Goal: Transaction & Acquisition: Book appointment/travel/reservation

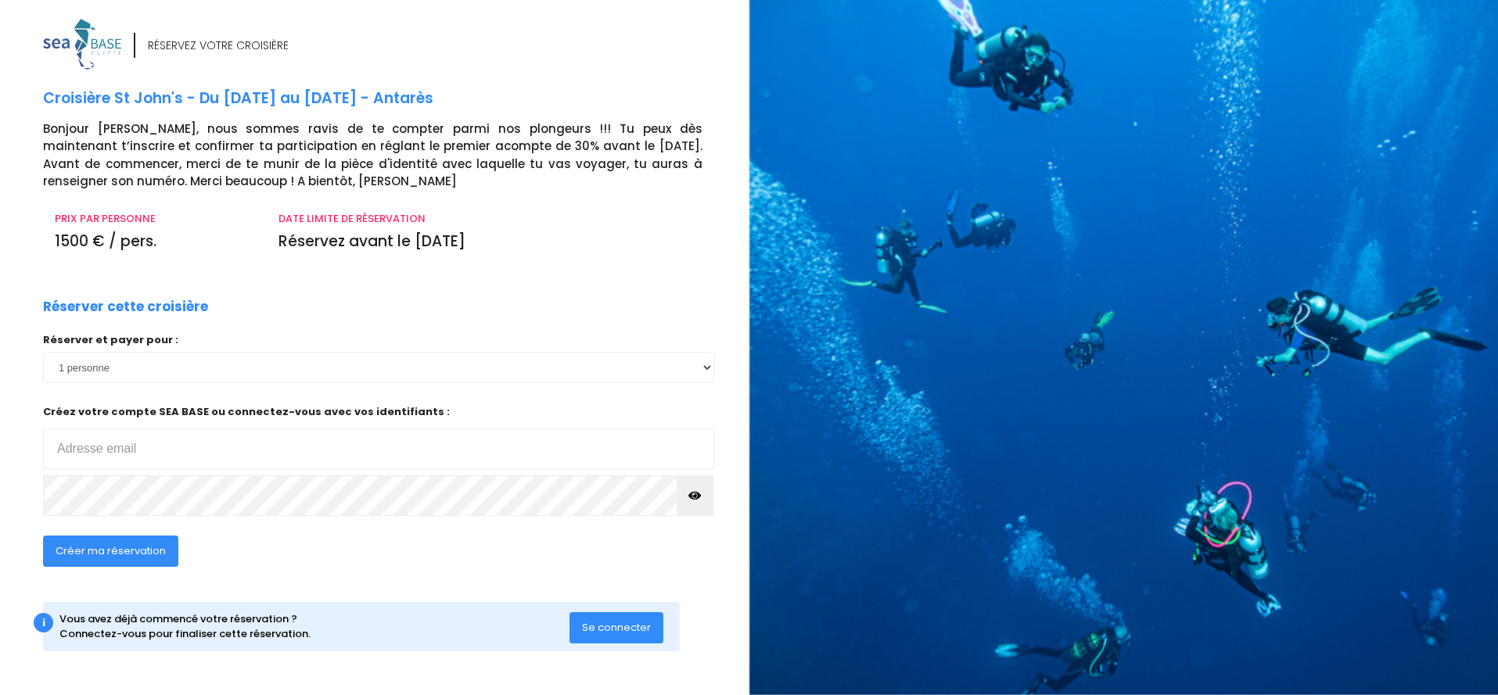
click at [135, 408] on p "Créez votre compte SEA BASE ou connectez-vous avec vos identifiants : Votre adr…" at bounding box center [378, 436] width 671 height 65
click at [153, 449] on input "email" at bounding box center [378, 449] width 671 height 41
click at [151, 443] on input "email" at bounding box center [378, 449] width 671 height 41
type input "C"
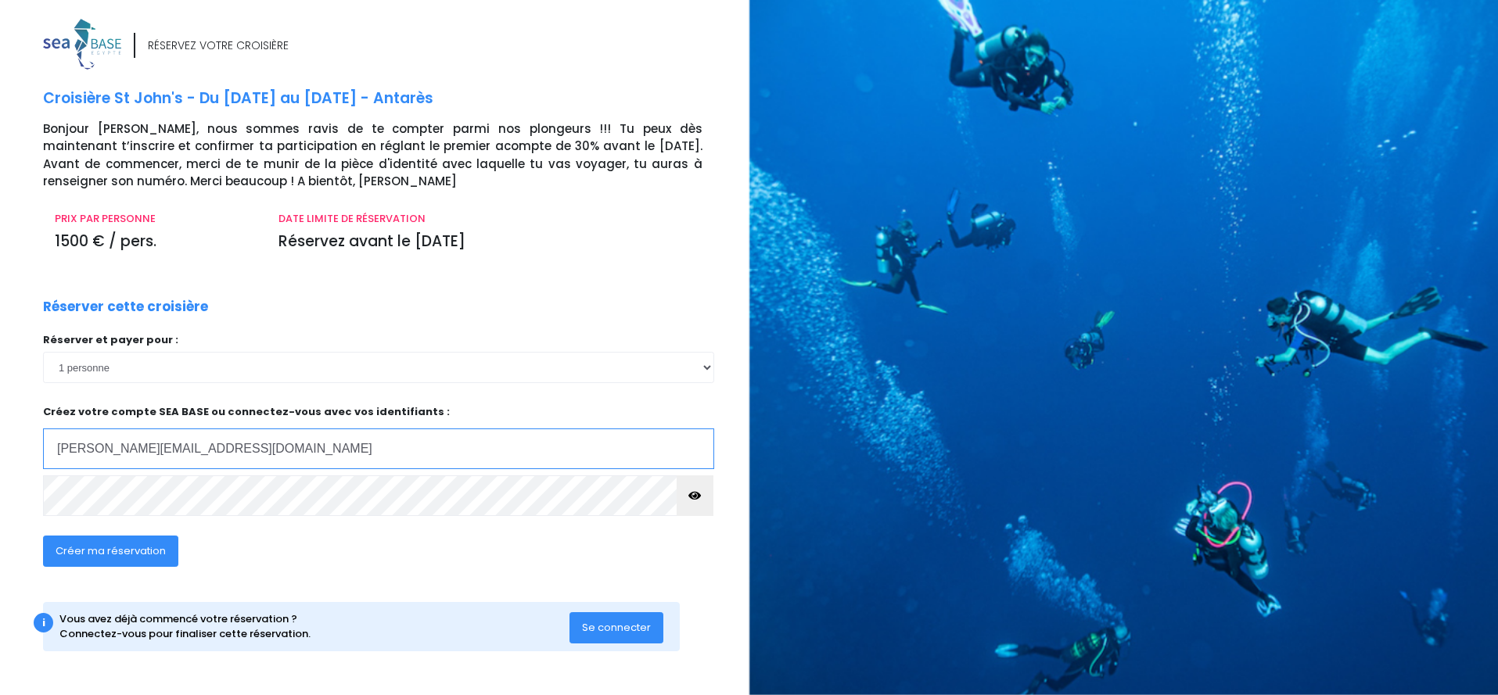
type input "christelle.girard94@gmail.com"
drag, startPoint x: 211, startPoint y: 553, endPoint x: 204, endPoint y: 533, distance: 21.5
click at [210, 548] on div "Créer ma réservation" at bounding box center [310, 556] width 559 height 60
click at [142, 552] on span "Créer ma réservation" at bounding box center [111, 551] width 110 height 15
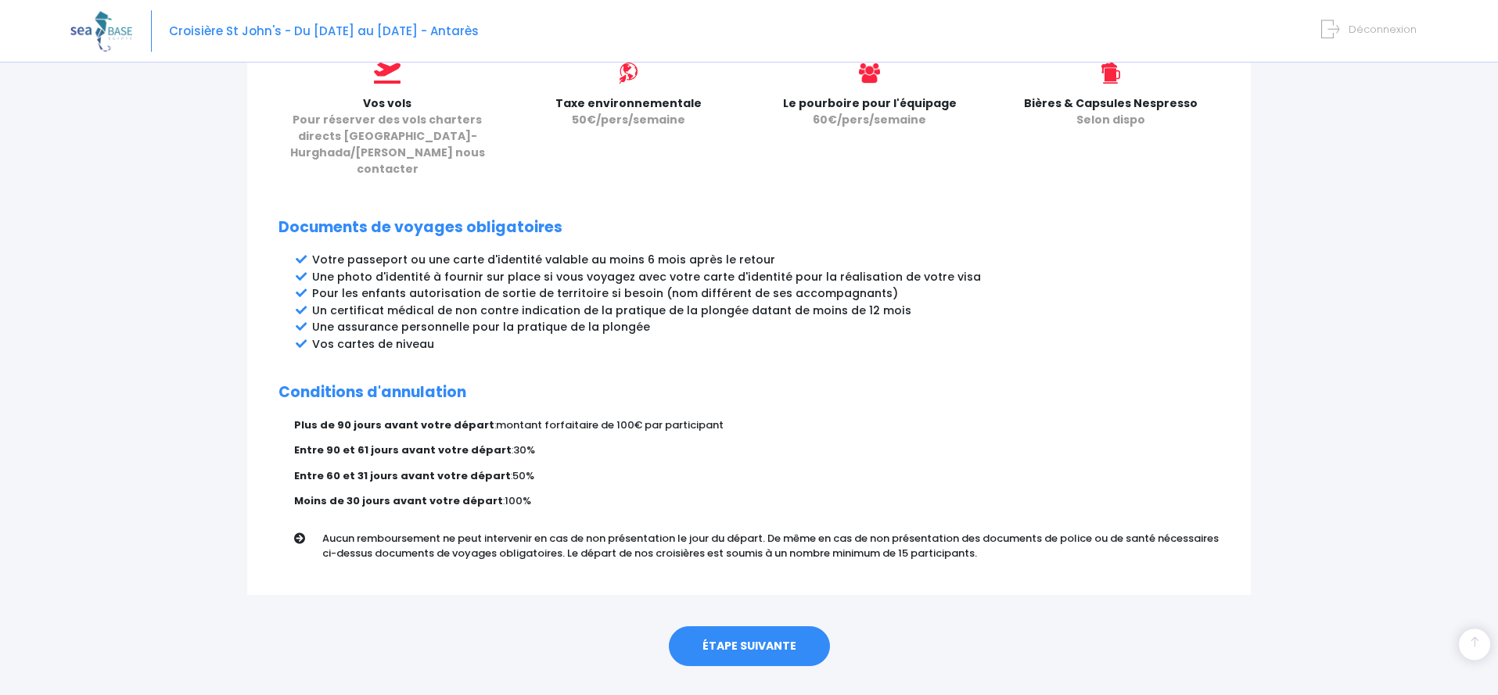
scroll to position [719, 0]
click at [730, 626] on link "ÉTAPE SUIVANTE" at bounding box center [749, 646] width 161 height 41
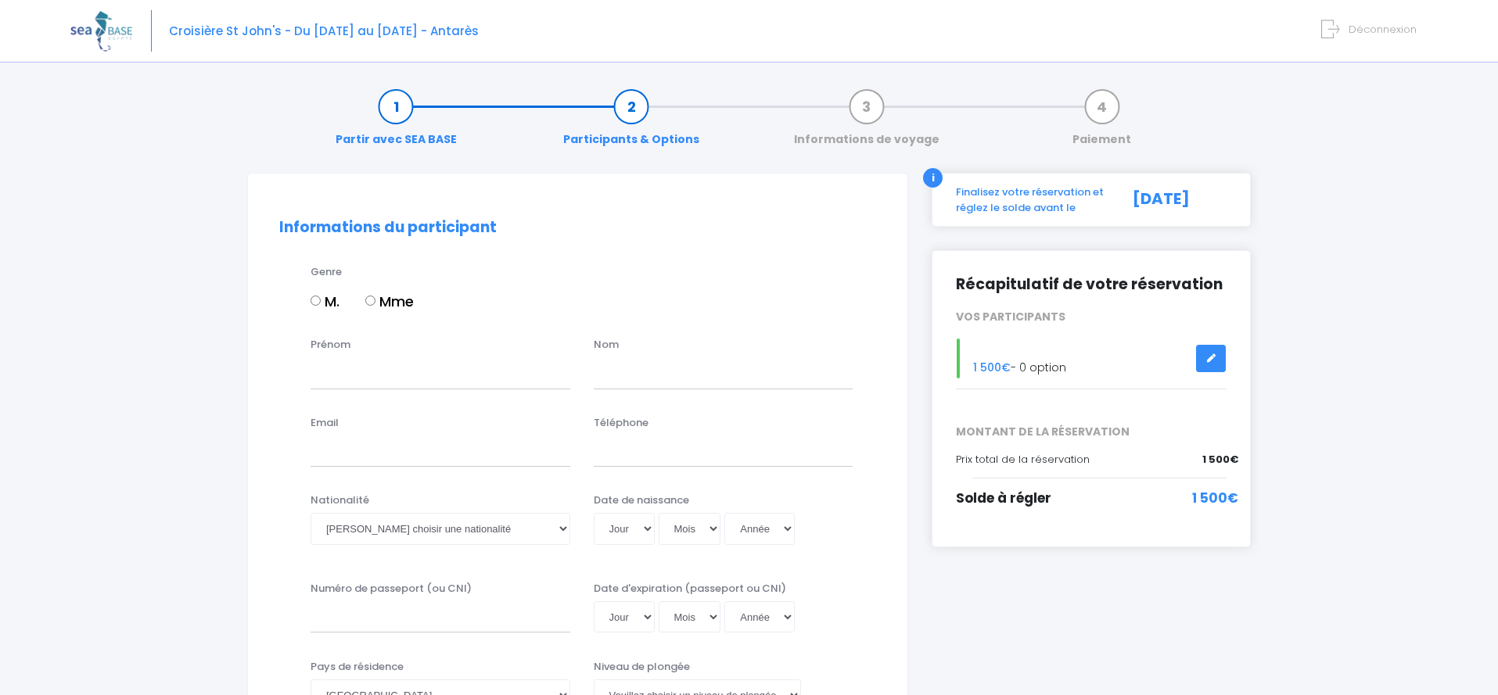
click at [372, 303] on input "Mme" at bounding box center [370, 301] width 10 height 10
radio input "true"
click at [382, 379] on input "Prénom" at bounding box center [440, 372] width 260 height 31
type input "[PERSON_NAME]"
type input "GIRARD"
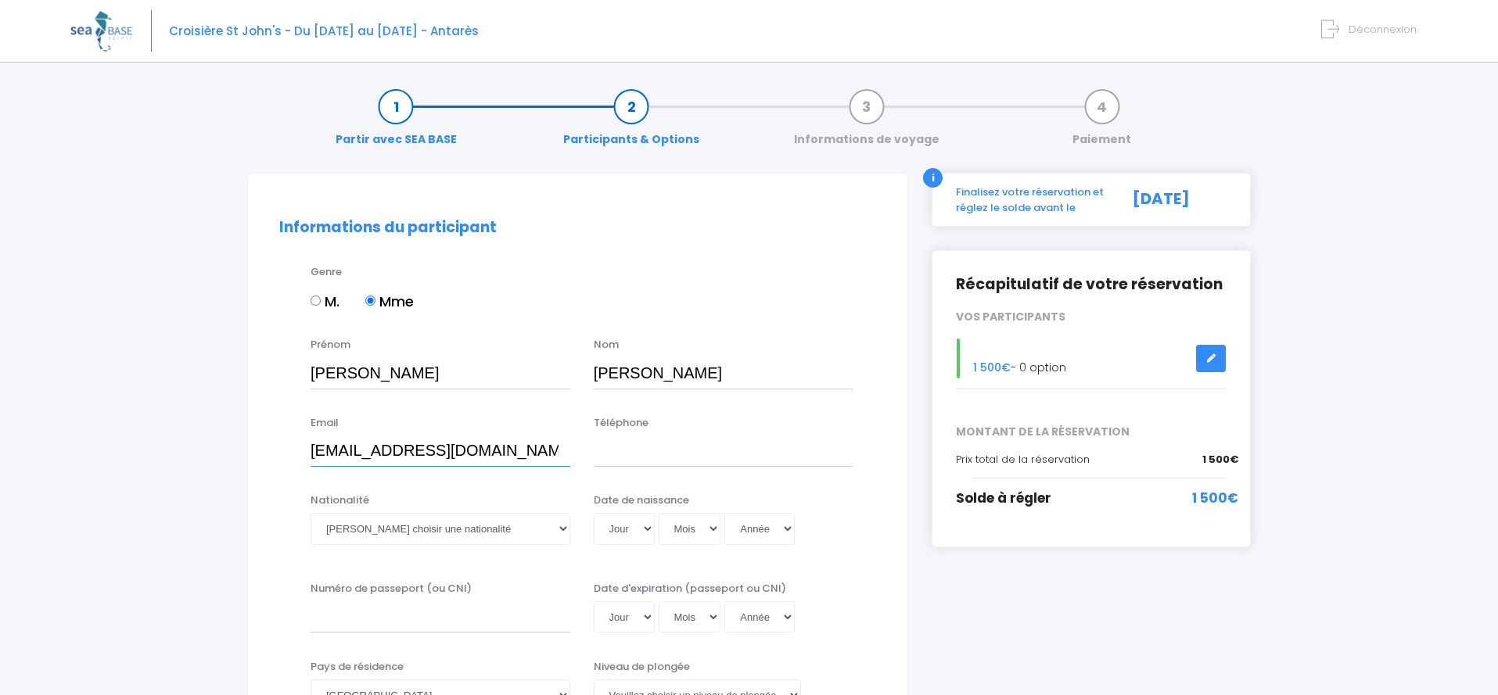
type input "[PERSON_NAME][EMAIL_ADDRESS][DOMAIN_NAME]"
type input "0603908346"
click at [310, 513] on select "Veuillez choisir une nationalité Afghane Albanaise Algerienne Allemande America…" at bounding box center [440, 528] width 260 height 31
select select "Française"
click option "Française" at bounding box center [0, 0] width 0 height 0
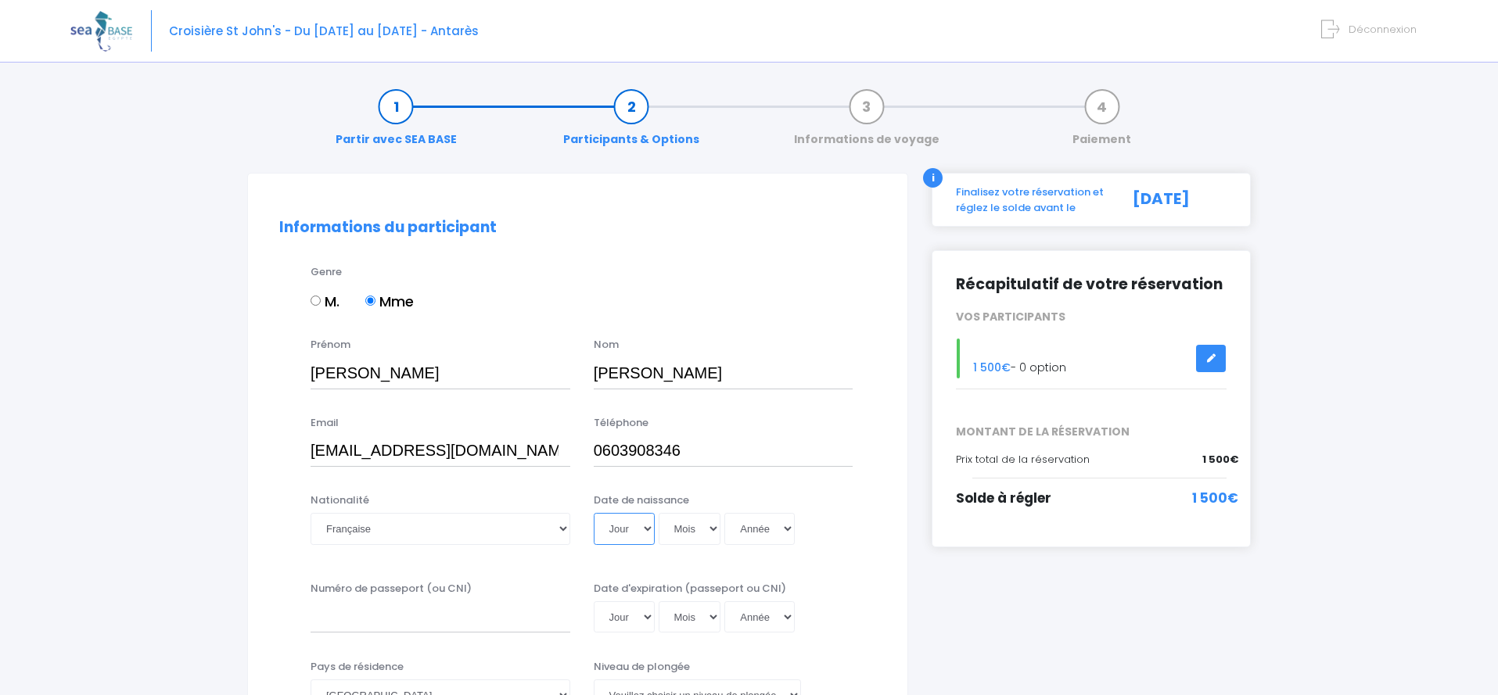
click at [594, 513] on select "Jour 01 02 03 04 05 06 07 08 09 10 11 12 13 14 15 16 17 18 19 20 21 22 23 24 25…" at bounding box center [624, 528] width 61 height 31
select select "30"
click option "30" at bounding box center [0, 0] width 0 height 0
click at [659, 513] on select "Mois 01 02 03 04 05 06 07 08 09 10 11 12" at bounding box center [690, 528] width 63 height 31
select select "10"
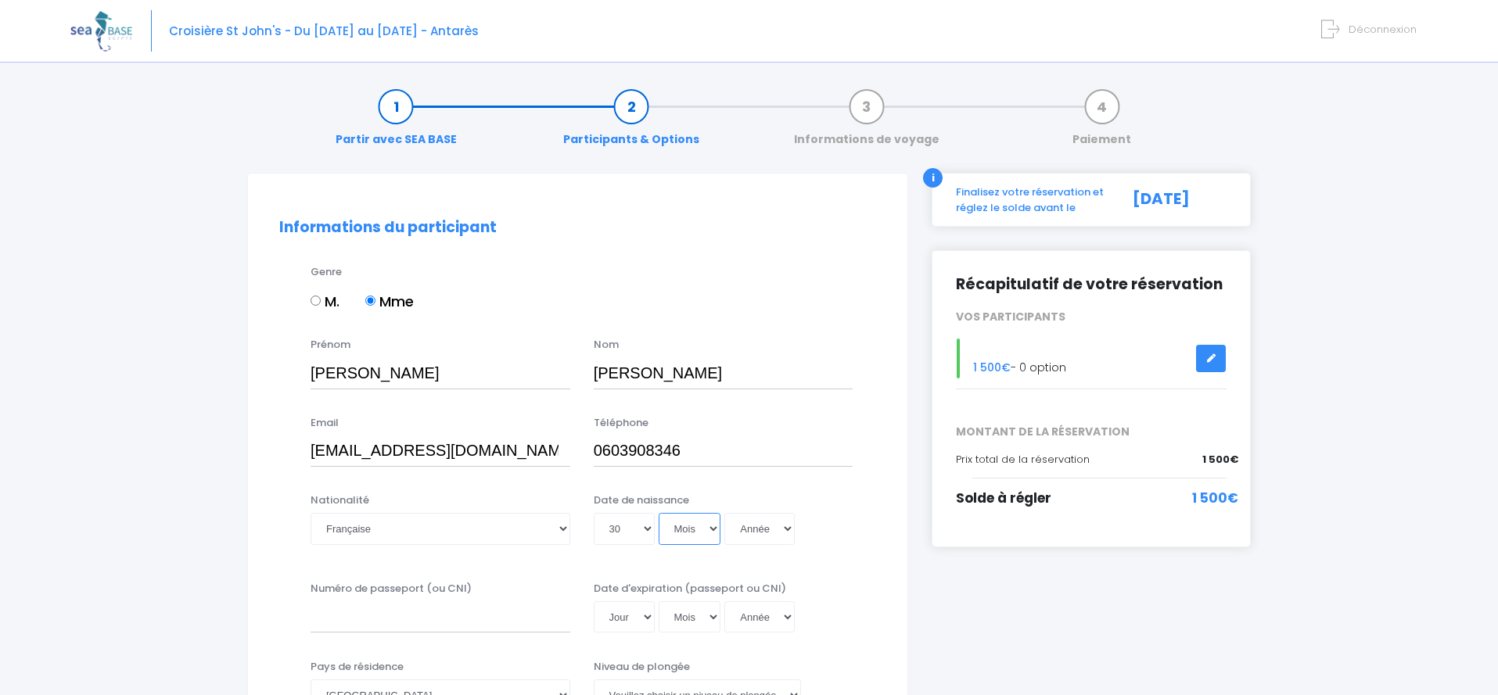
click option "10" at bounding box center [0, 0] width 0 height 0
click at [724, 513] on select "Année 2045 2044 2043 2042 2041 2040 2039 2038 2037 2036 2035 2034 2033 2032 203…" at bounding box center [759, 528] width 70 height 31
select select "1976"
click option "1976" at bounding box center [0, 0] width 0 height 0
type input "1976-10-30"
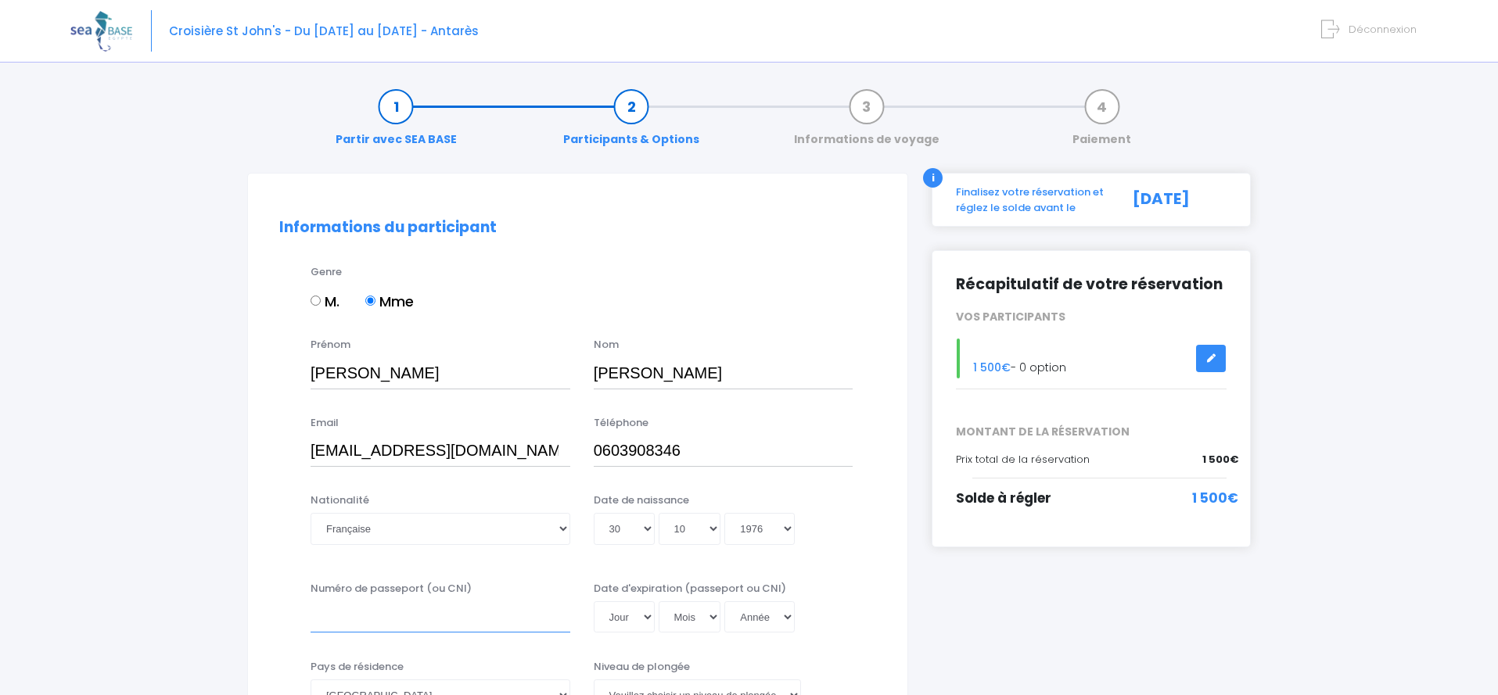
click at [358, 623] on input "Numéro de passeport (ou CNI)" at bounding box center [440, 616] width 260 height 31
click at [361, 619] on input "Numéro de passeport (ou CNI)" at bounding box center [440, 616] width 260 height 31
type input "23HD84676"
click at [594, 601] on select "Jour 01 02 03 04 05 06 07 08 09 10 11 12 13 14 15 16 17 18 19 20 21 22 23 24 25…" at bounding box center [624, 616] width 61 height 31
select select "28"
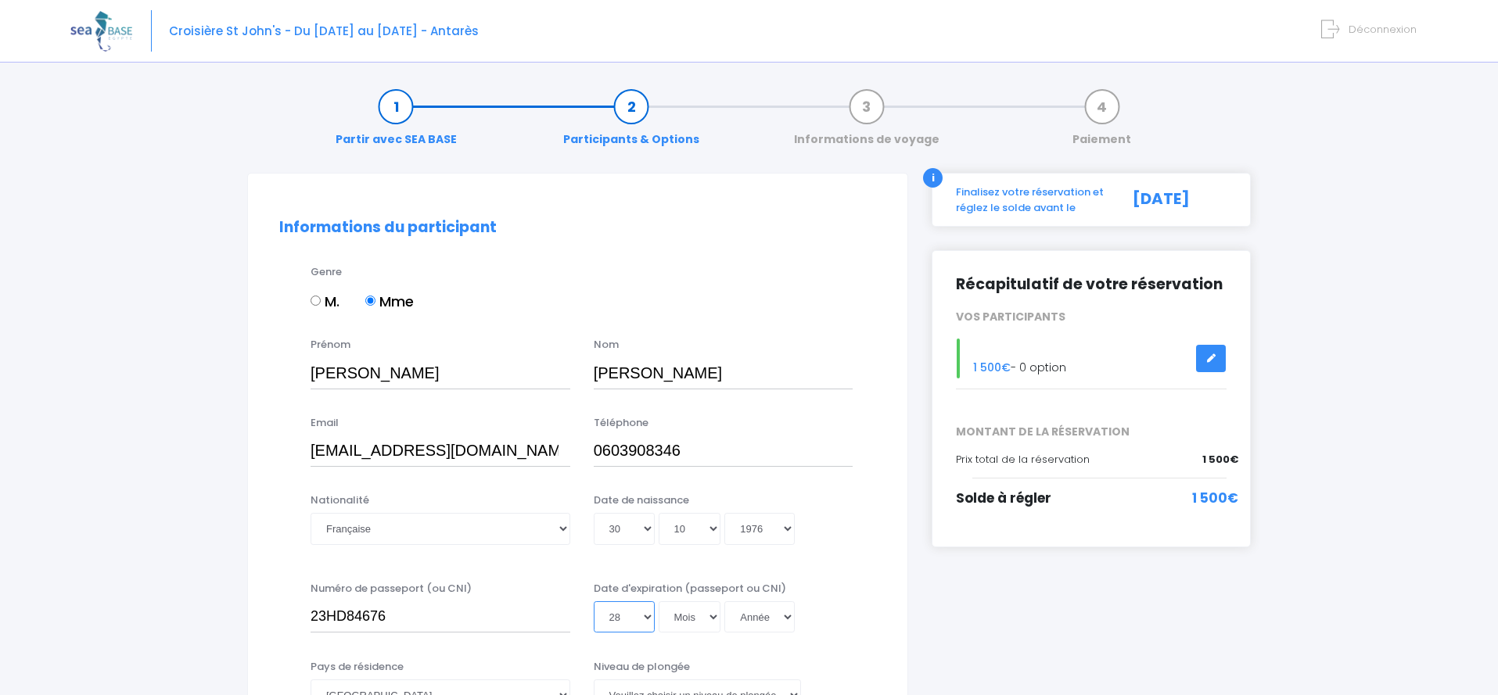
click option "28" at bounding box center [0, 0] width 0 height 0
click at [659, 601] on select "Mois 01 02 03 04 05 06 07 08 09 10 11 12" at bounding box center [690, 616] width 63 height 31
select select "06"
click option "06" at bounding box center [0, 0] width 0 height 0
click at [724, 601] on select "Année 2045 2044 2043 2042 2041 2040 2039 2038 2037 2036 2035 2034 2033 2032 203…" at bounding box center [759, 616] width 70 height 31
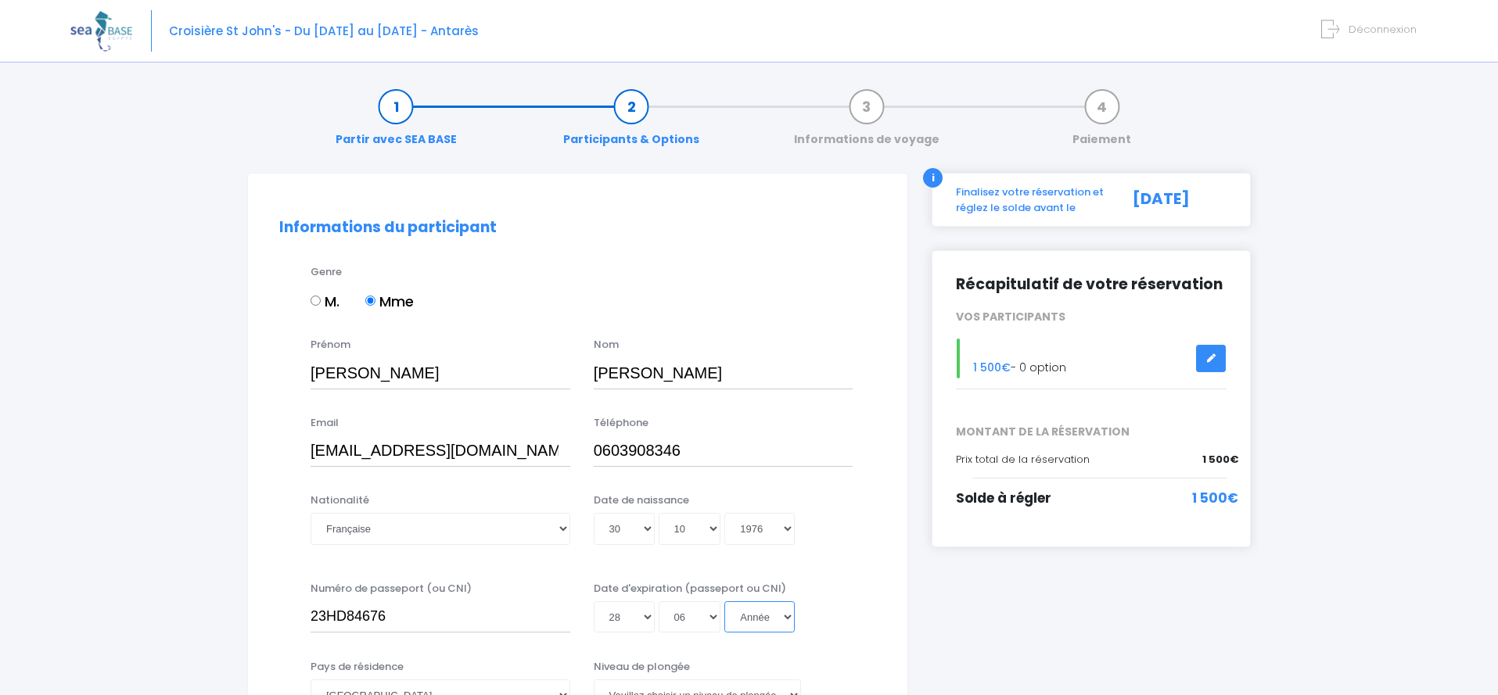
select select "2026"
click option "2026" at bounding box center [0, 0] width 0 height 0
type input "2026-06-28"
click at [883, 540] on div "Nationalité Veuillez choisir une nationalité Afghane Albanaise Algerienne Allem…" at bounding box center [577, 529] width 620 height 72
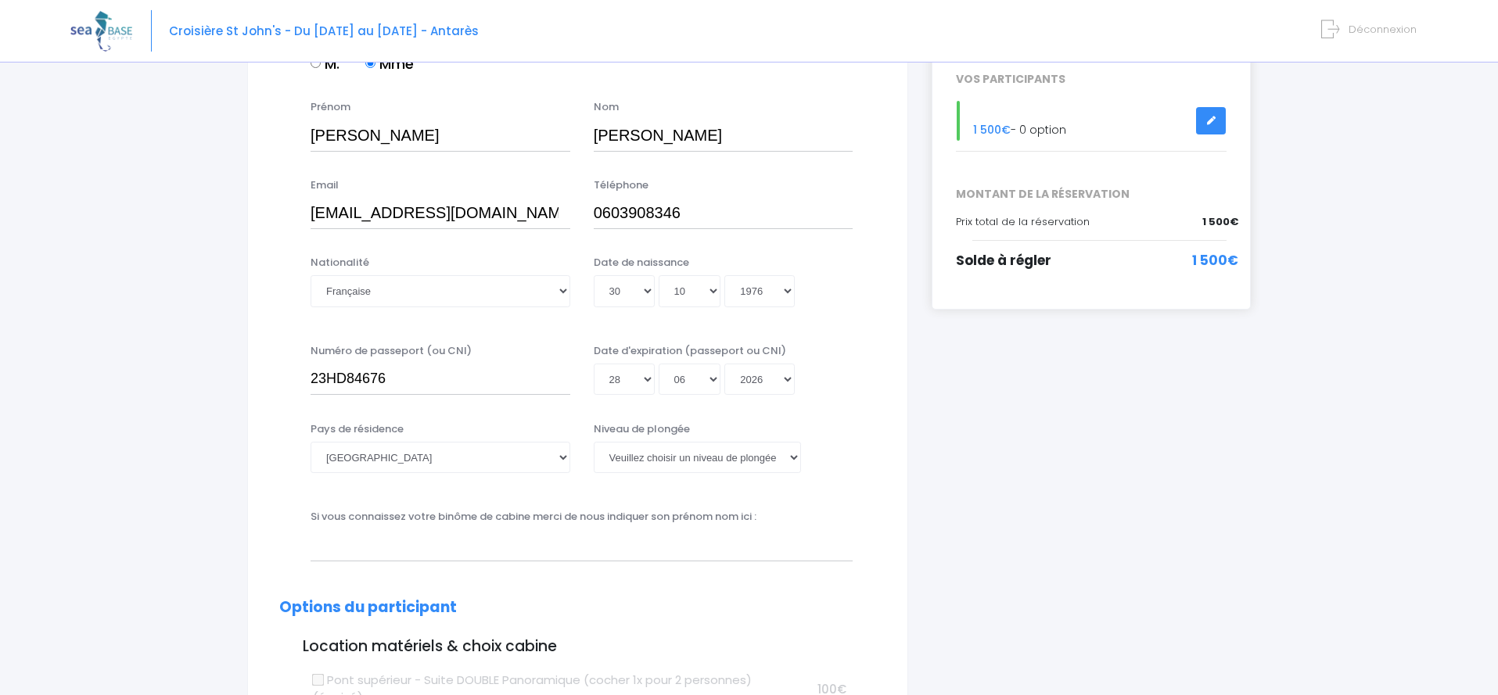
scroll to position [239, 0]
click at [594, 440] on select "Veuillez choisir un niveau de plongée Non plongeur Junior OW diver Adventure OW…" at bounding box center [697, 455] width 207 height 31
select select "PE40"
click option "PE40" at bounding box center [0, 0] width 0 height 0
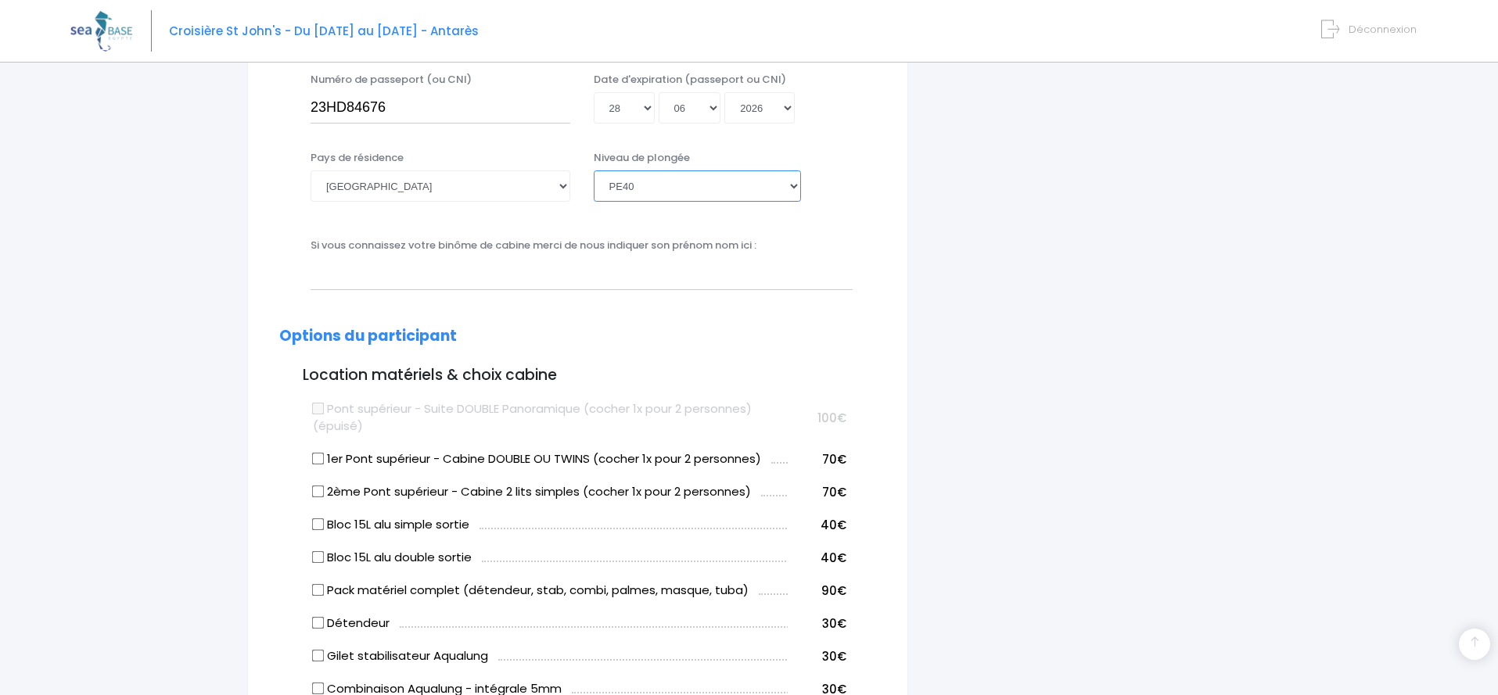
scroll to position [558, 0]
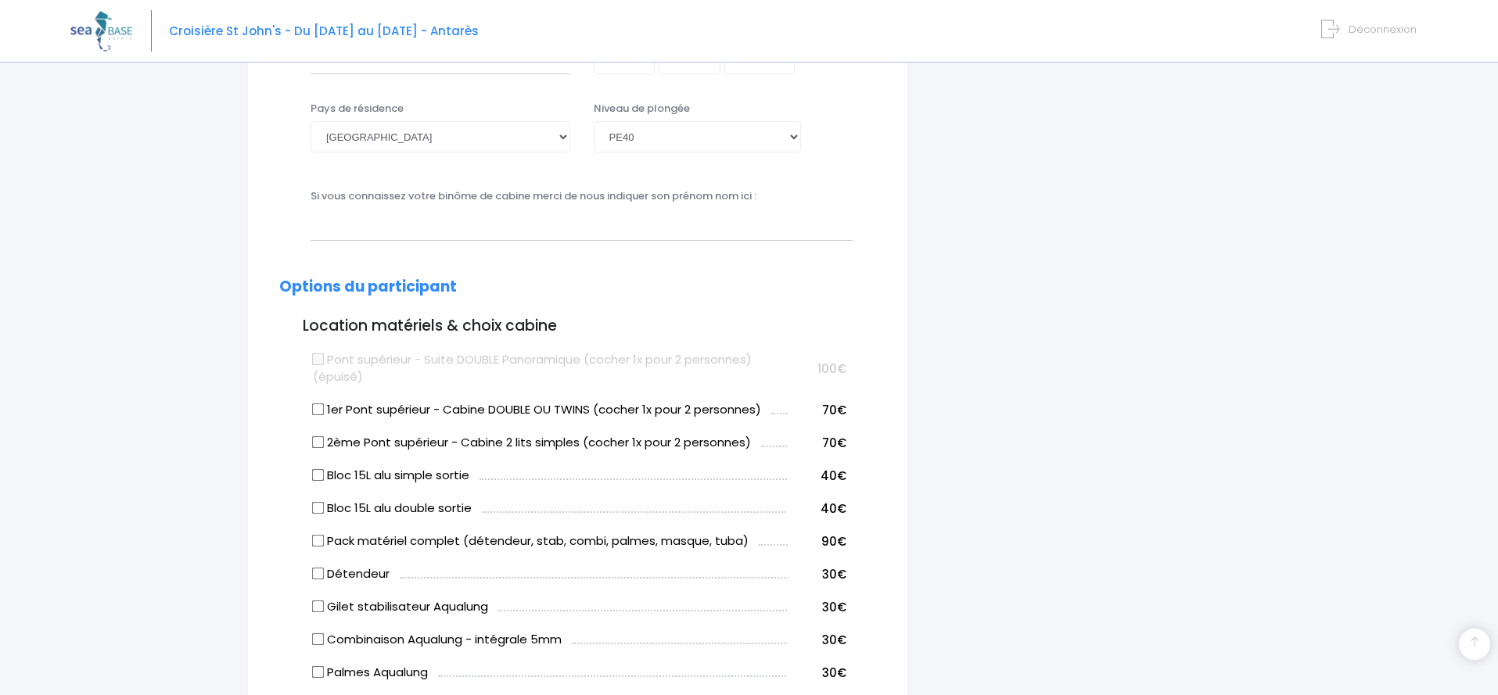
click at [315, 473] on input "Bloc 15L alu simple sortie" at bounding box center [318, 475] width 13 height 13
checkbox input "true"
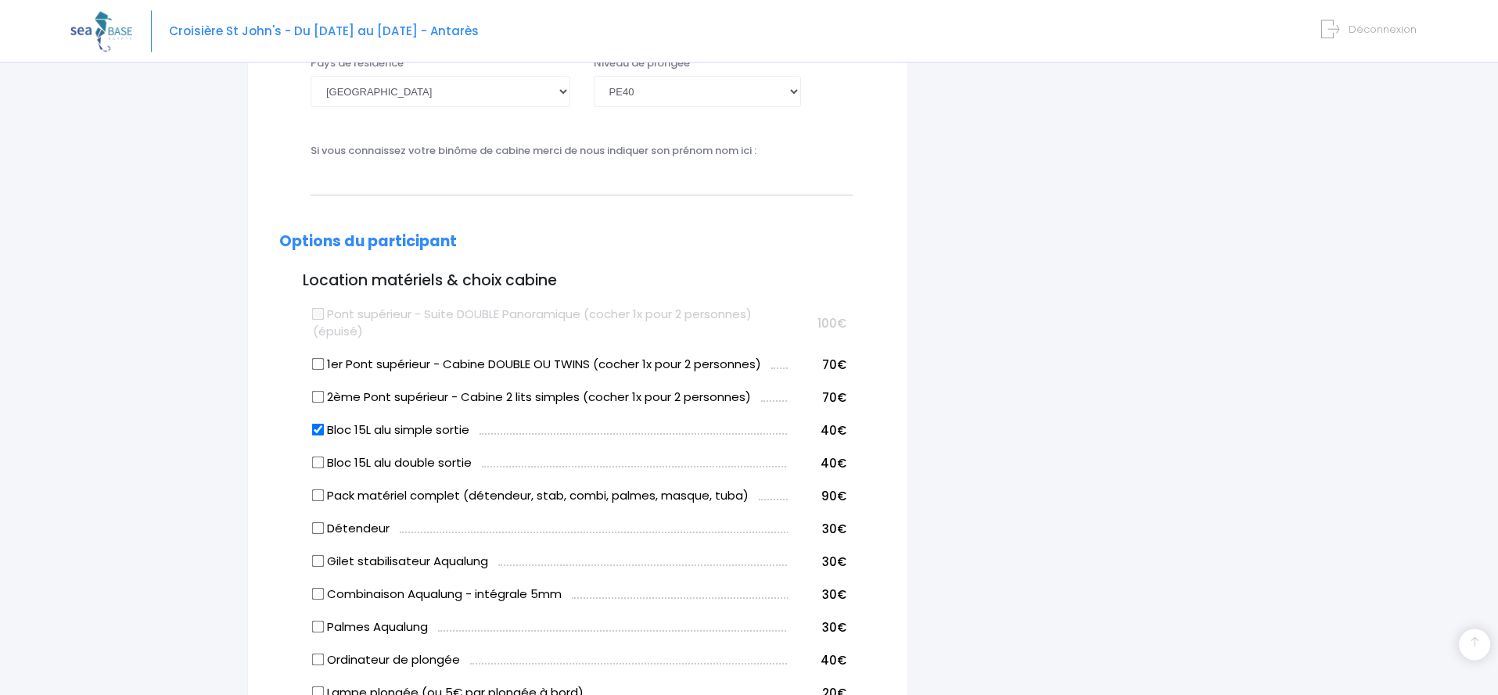
scroll to position [638, 0]
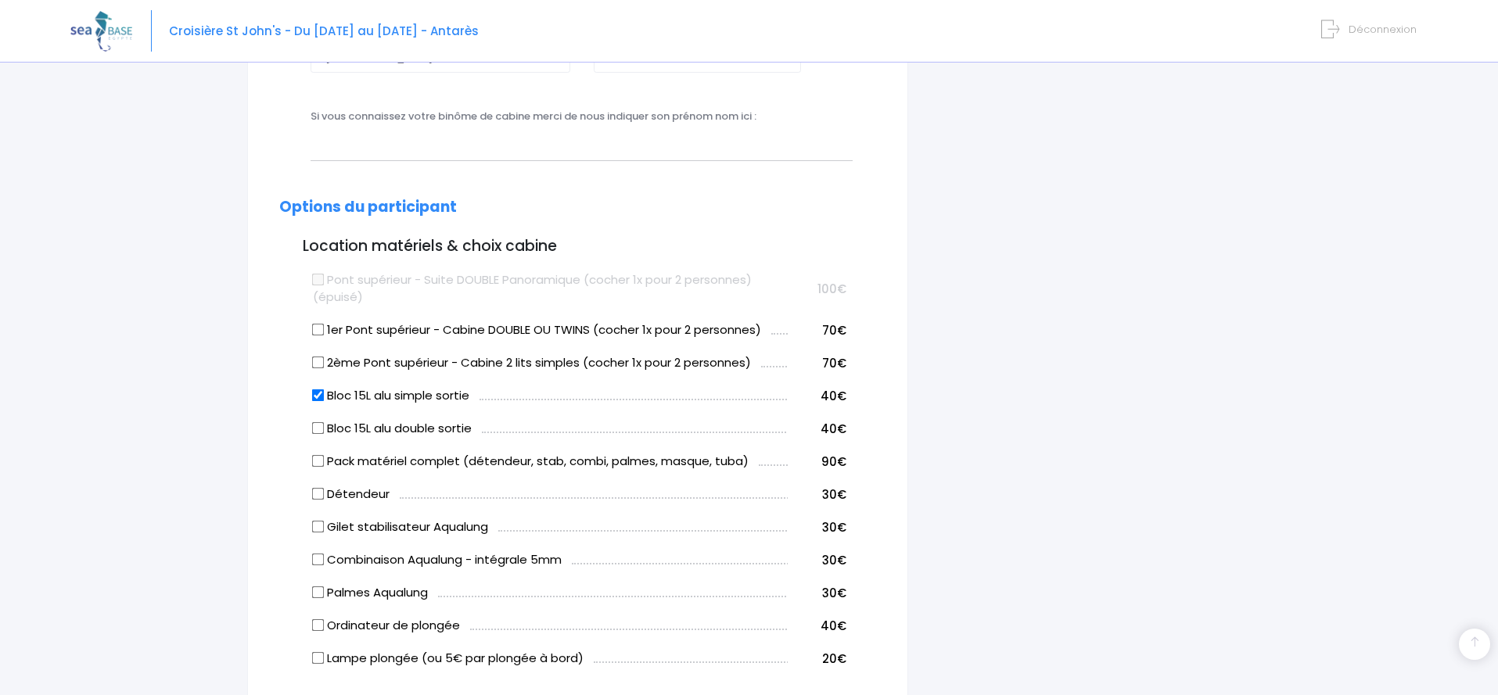
click at [317, 561] on input "Combinaison Aqualung - intégrale 5mm" at bounding box center [318, 560] width 13 height 13
checkbox input "true"
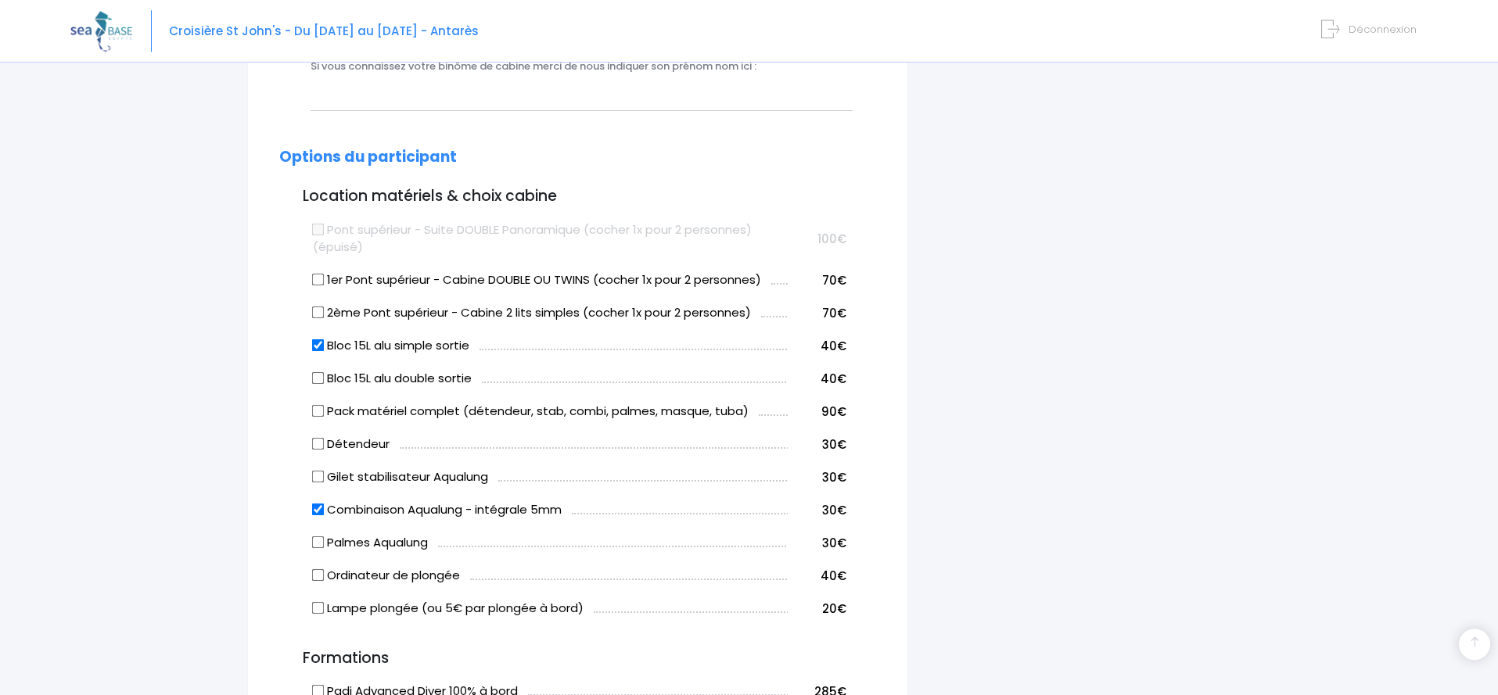
scroll to position [718, 0]
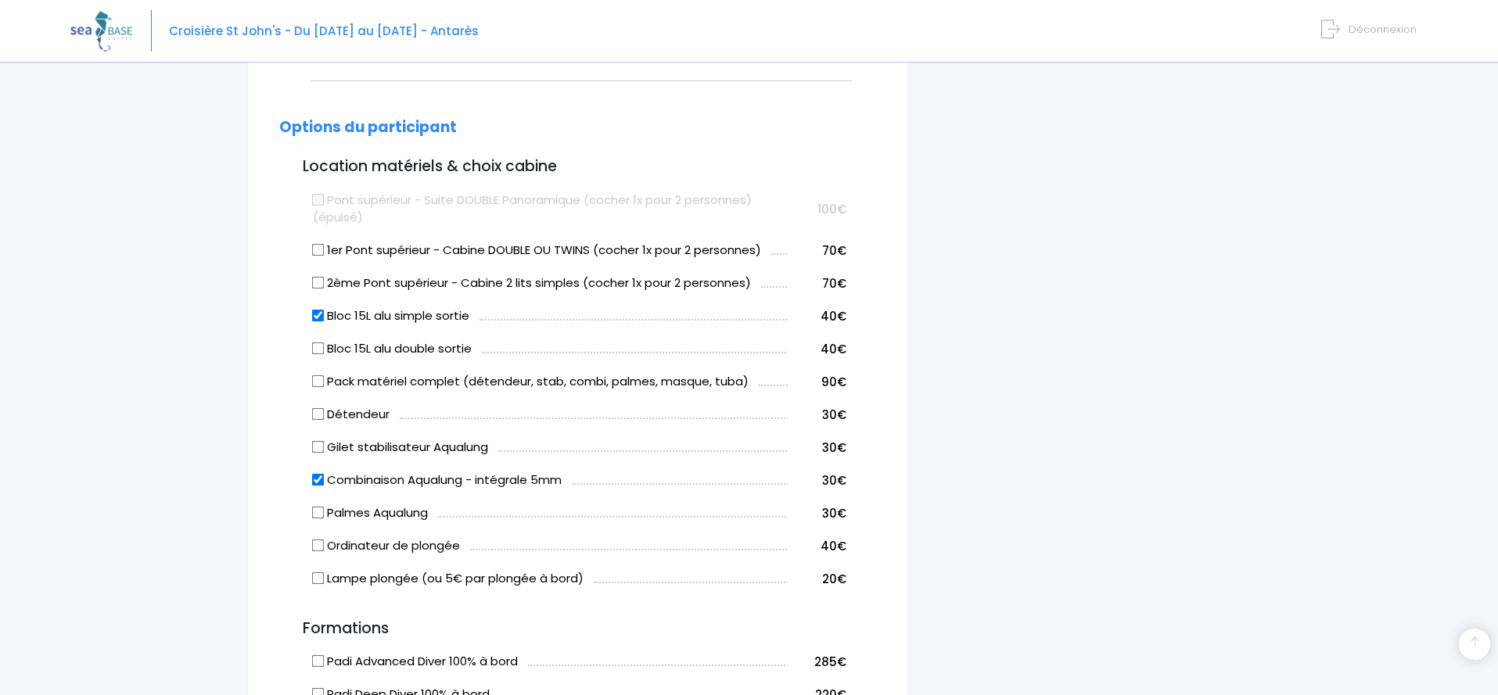
click at [318, 381] on input "Pack matériel complet (détendeur, stab, combi, palmes, masque, tuba)" at bounding box center [318, 381] width 13 height 13
checkbox input "true"
click at [316, 479] on input "Combinaison Aqualung - intégrale 5mm" at bounding box center [318, 480] width 13 height 13
checkbox input "false"
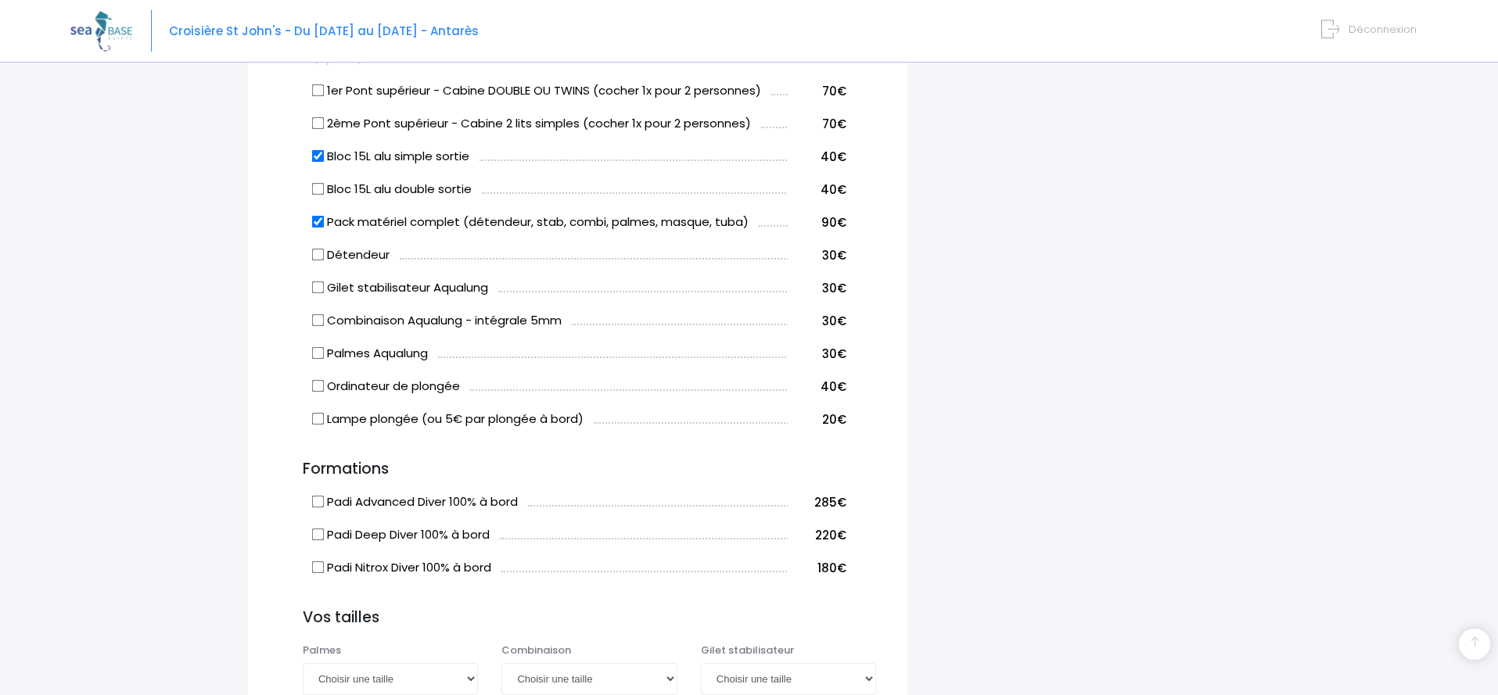
scroll to position [957, 0]
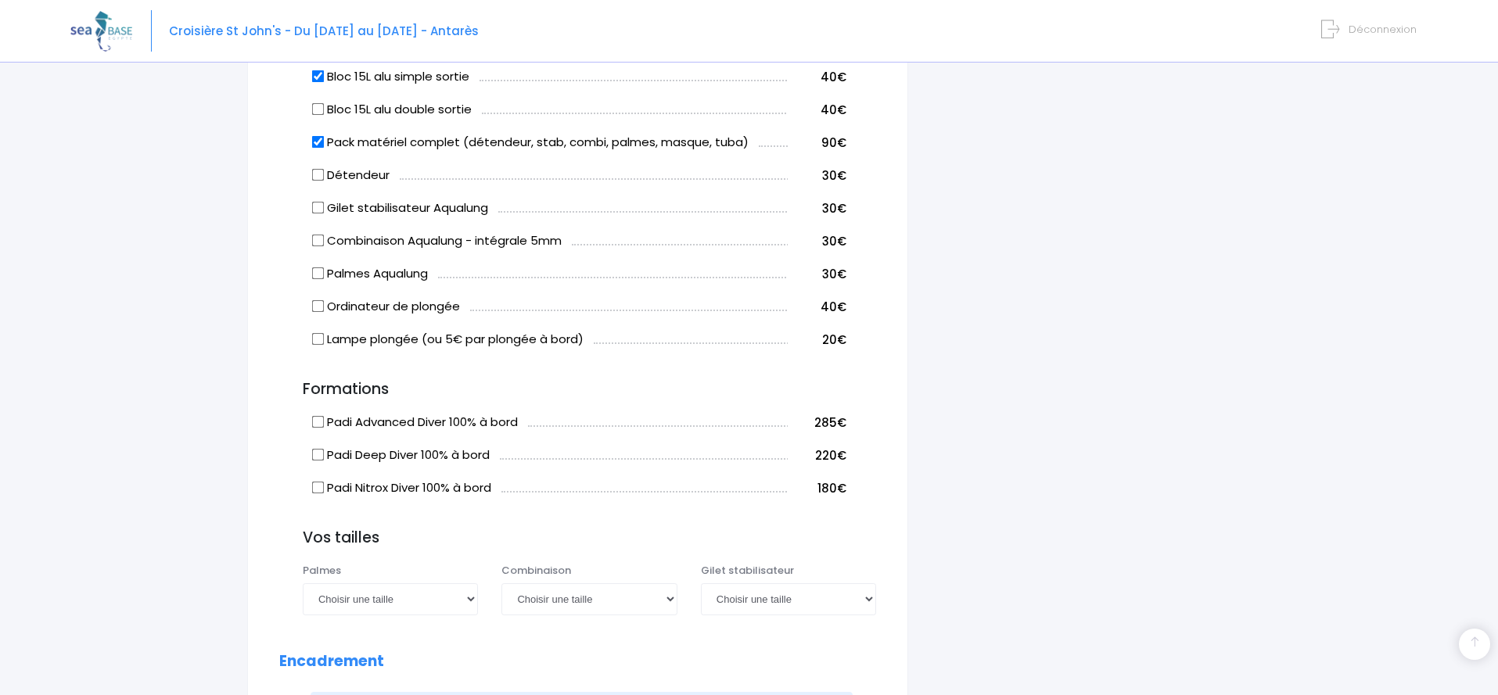
click at [316, 490] on input "Padi Nitrox Diver 100% à bord" at bounding box center [318, 488] width 13 height 13
checkbox input "true"
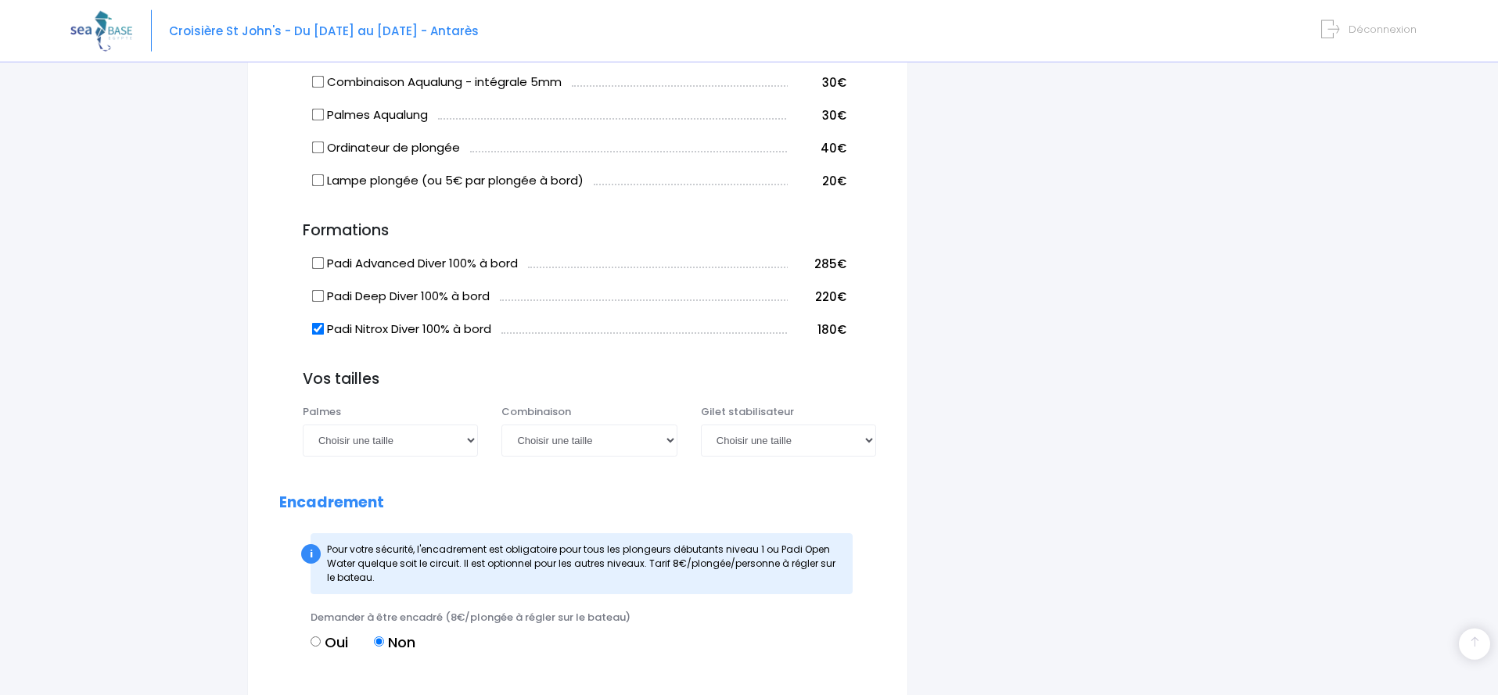
scroll to position [1117, 0]
click at [303, 424] on select "Choisir une taille 36/37 38/39 40/41 42/43 44/45 46/47" at bounding box center [390, 439] width 175 height 31
select select "38/39"
click option "38/39" at bounding box center [0, 0] width 0 height 0
click at [501, 424] on select "Choisir une taille XS S M ML L XL XXL" at bounding box center [588, 439] width 175 height 31
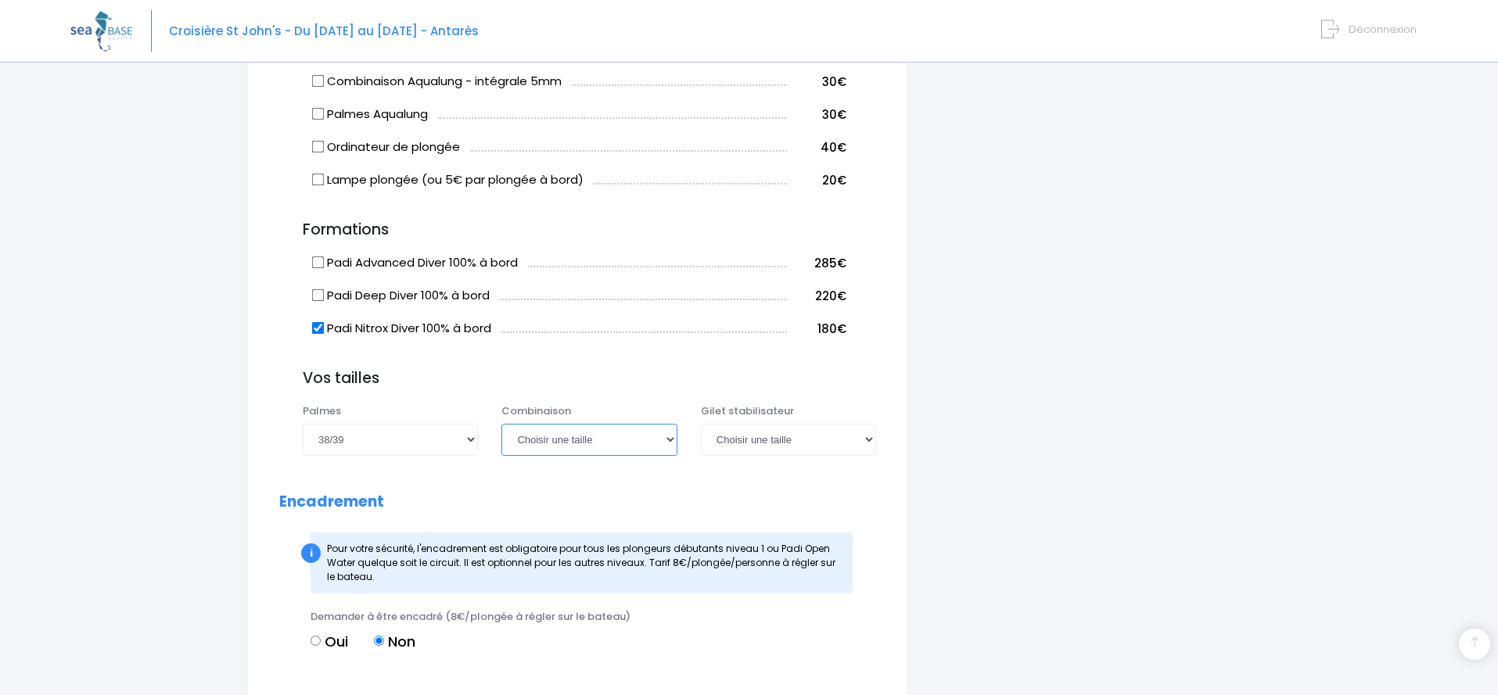
select select "M"
click option "M" at bounding box center [0, 0] width 0 height 0
click at [701, 424] on select "Choisir une taille XXS XS S M ML L XL XXL" at bounding box center [788, 439] width 175 height 31
select select "M"
click option "M" at bounding box center [0, 0] width 0 height 0
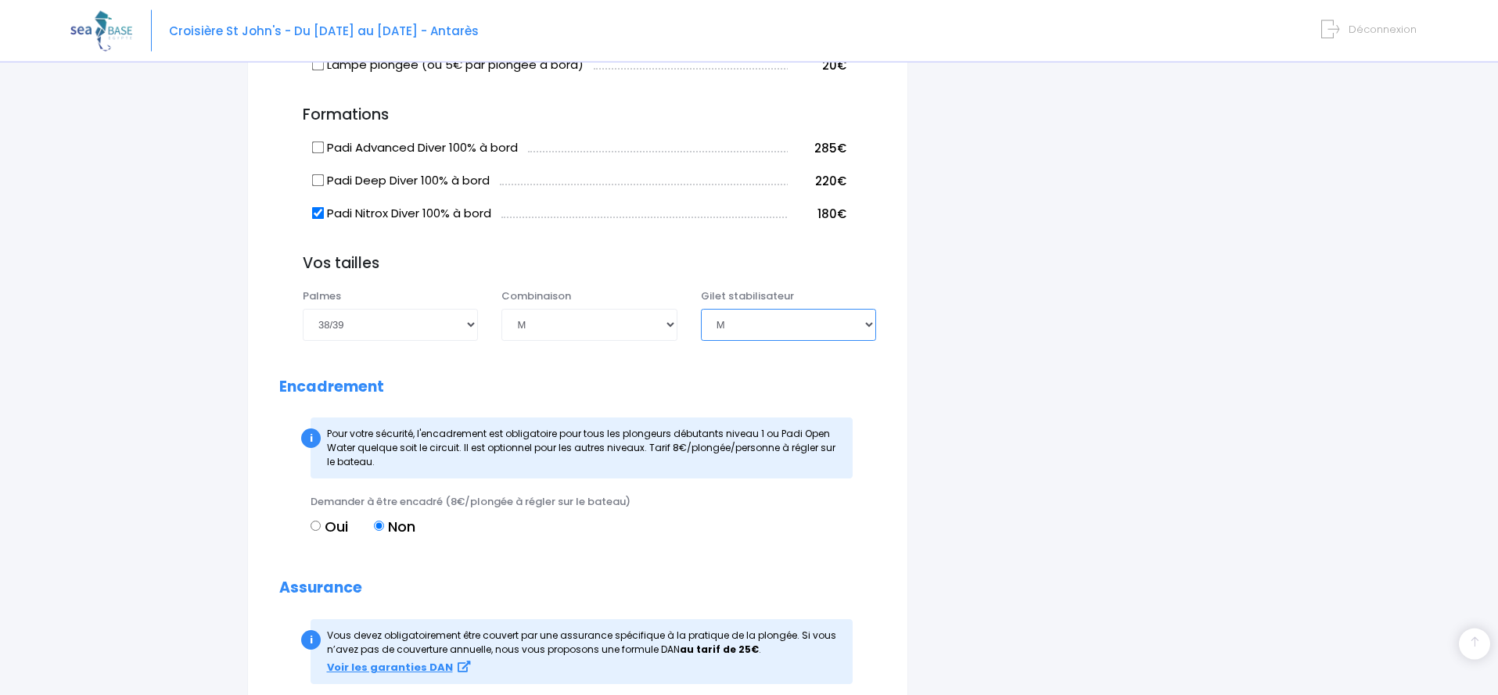
scroll to position [1276, 0]
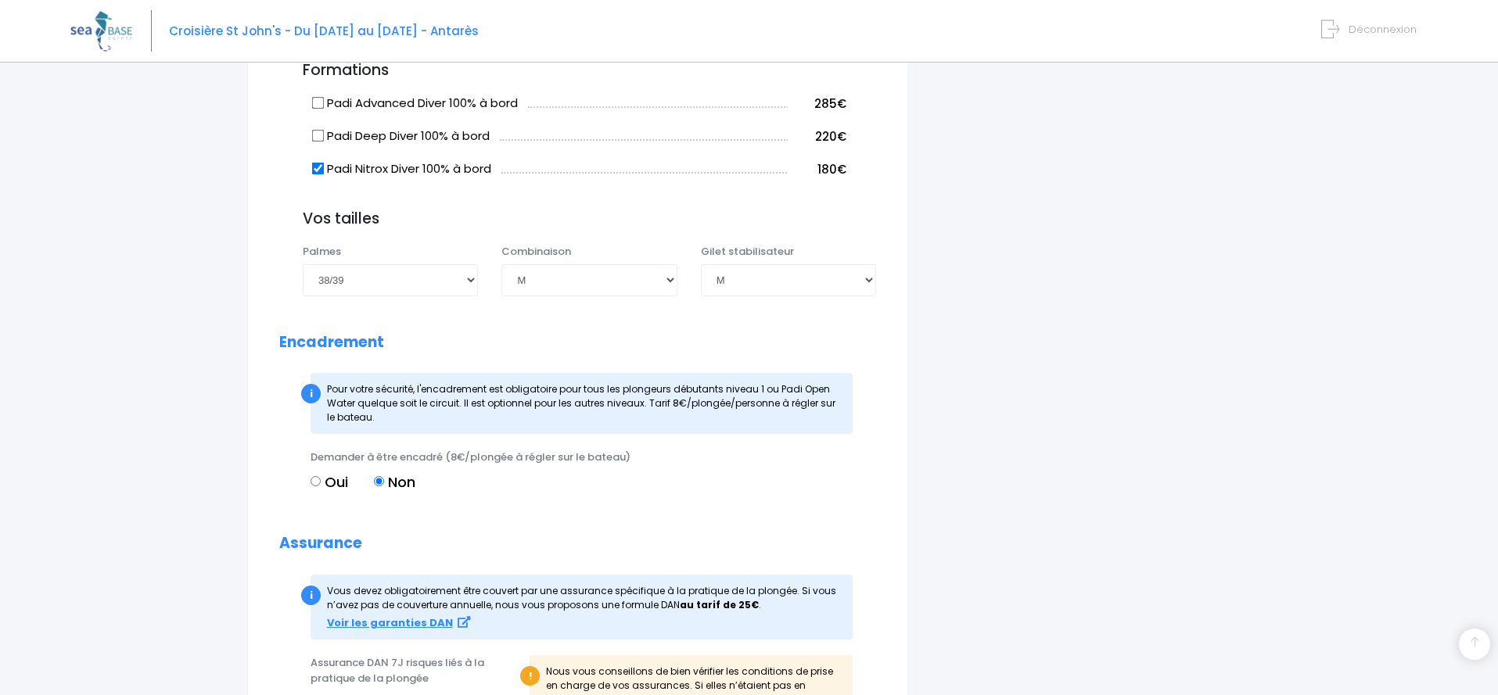
click at [314, 483] on input "Oui" at bounding box center [315, 481] width 10 height 10
radio input "true"
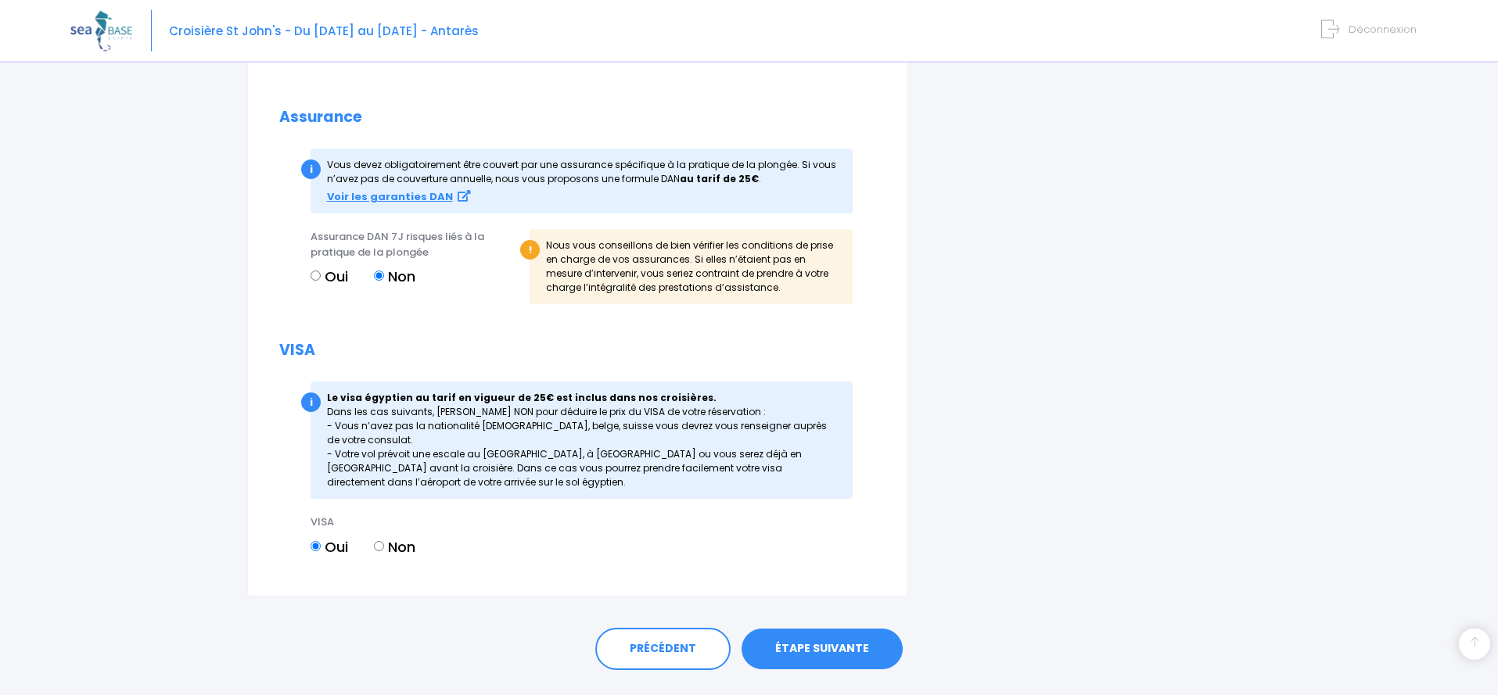
scroll to position [1740, 0]
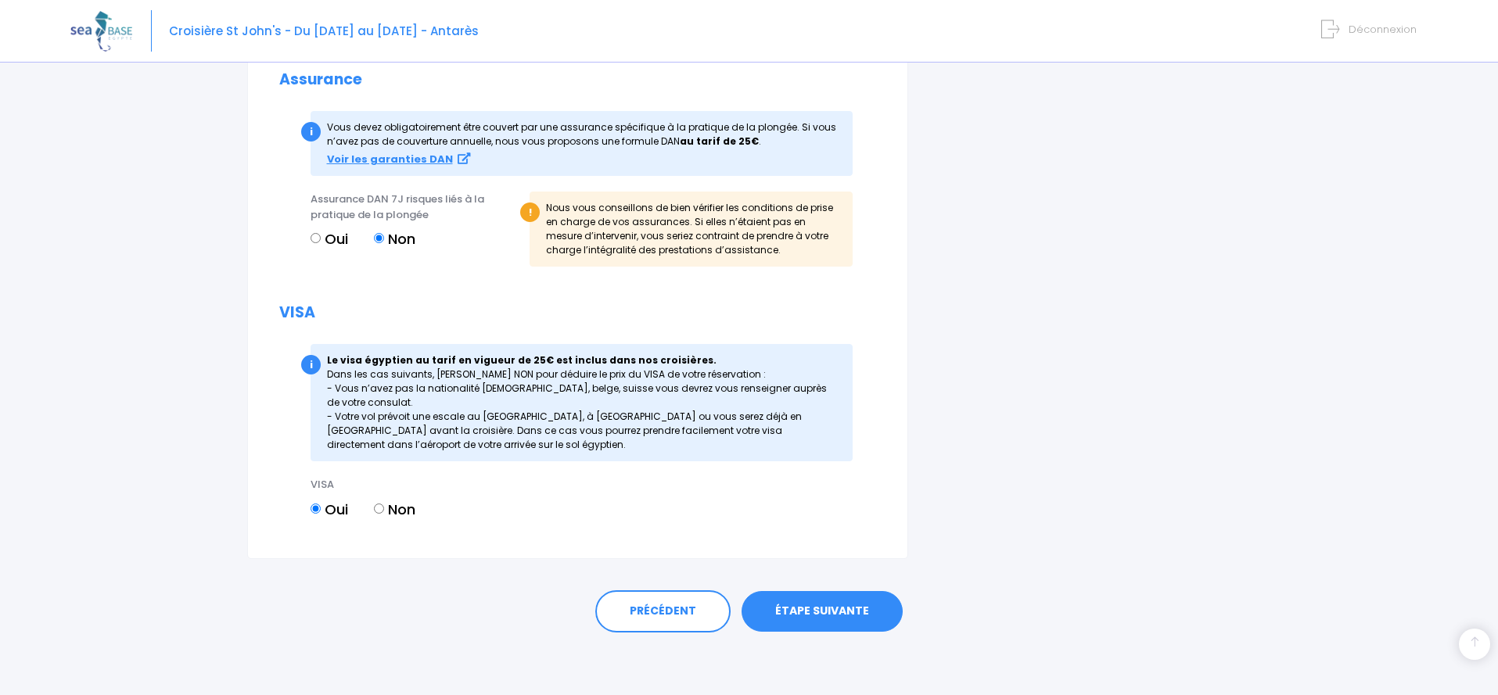
click at [829, 608] on link "ÉTAPE SUIVANTE" at bounding box center [821, 611] width 161 height 41
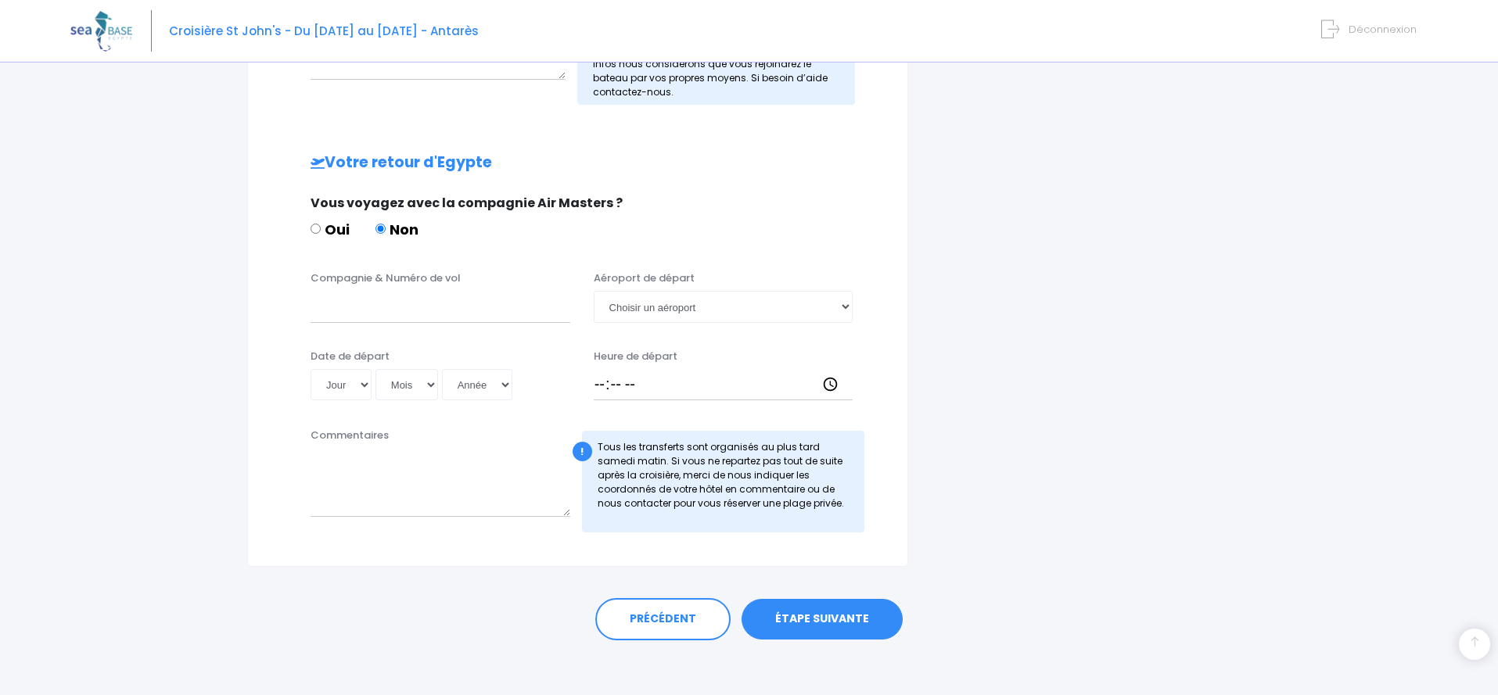
scroll to position [679, 0]
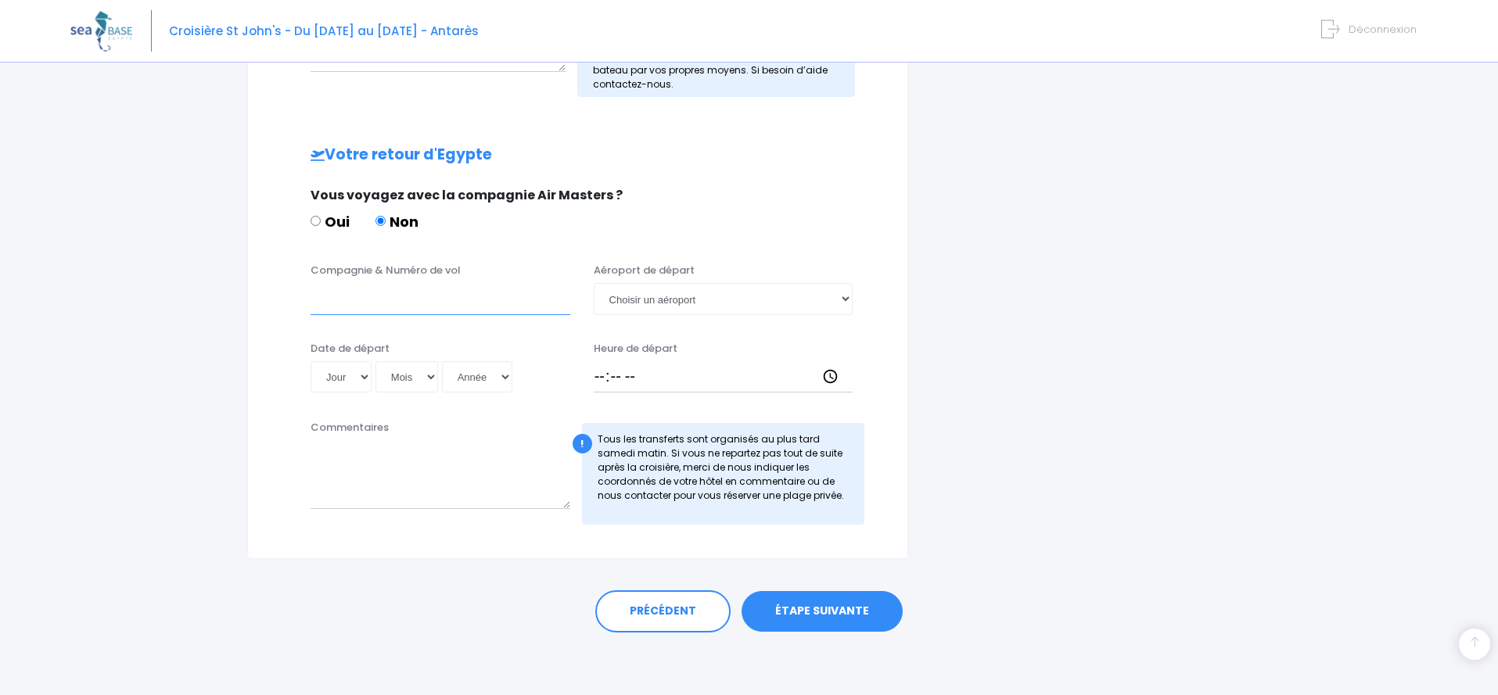
click at [515, 311] on input "Compagnie & Numéro de vol" at bounding box center [440, 298] width 260 height 31
type input "EASY JET"
click at [594, 283] on select "Choisir un aéroport Hurghada Marsa Alam" at bounding box center [724, 298] width 260 height 31
select select "Hurghada"
click option "Hurghada" at bounding box center [0, 0] width 0 height 0
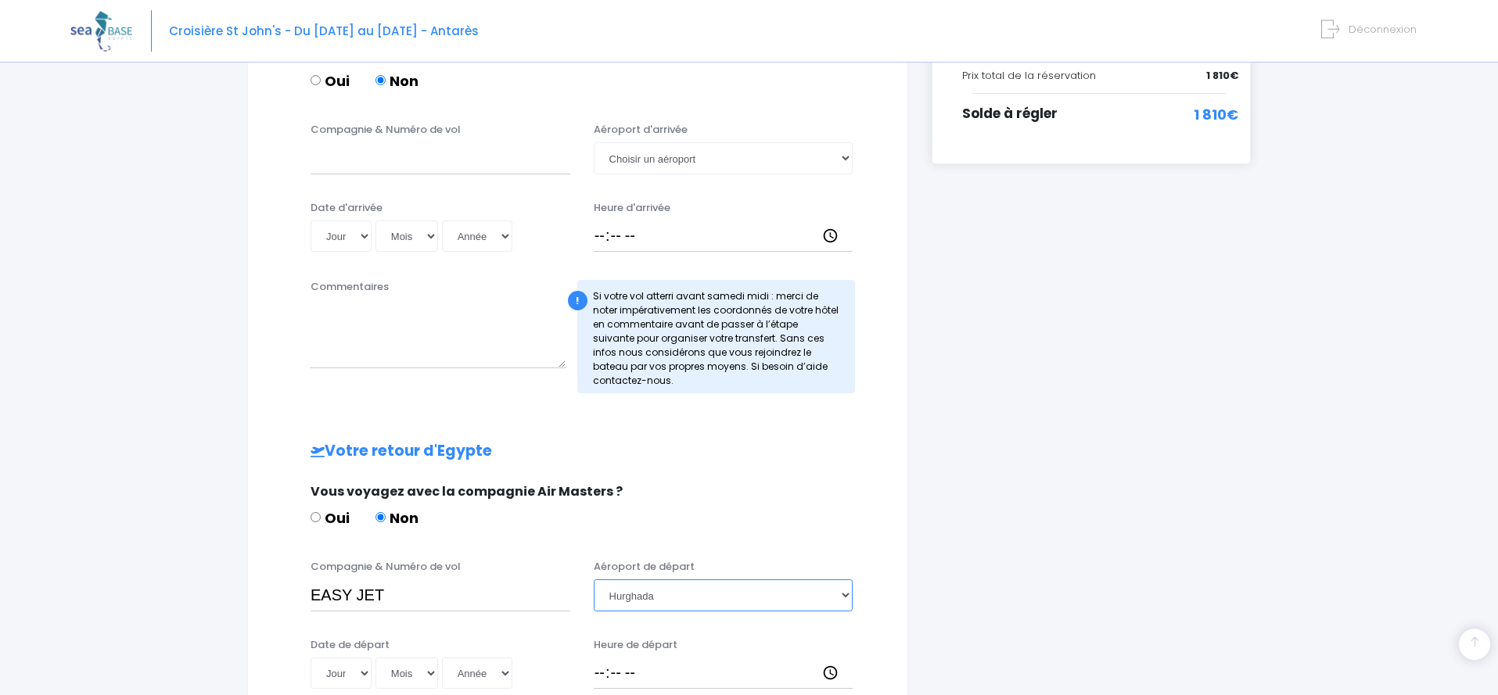
scroll to position [360, 0]
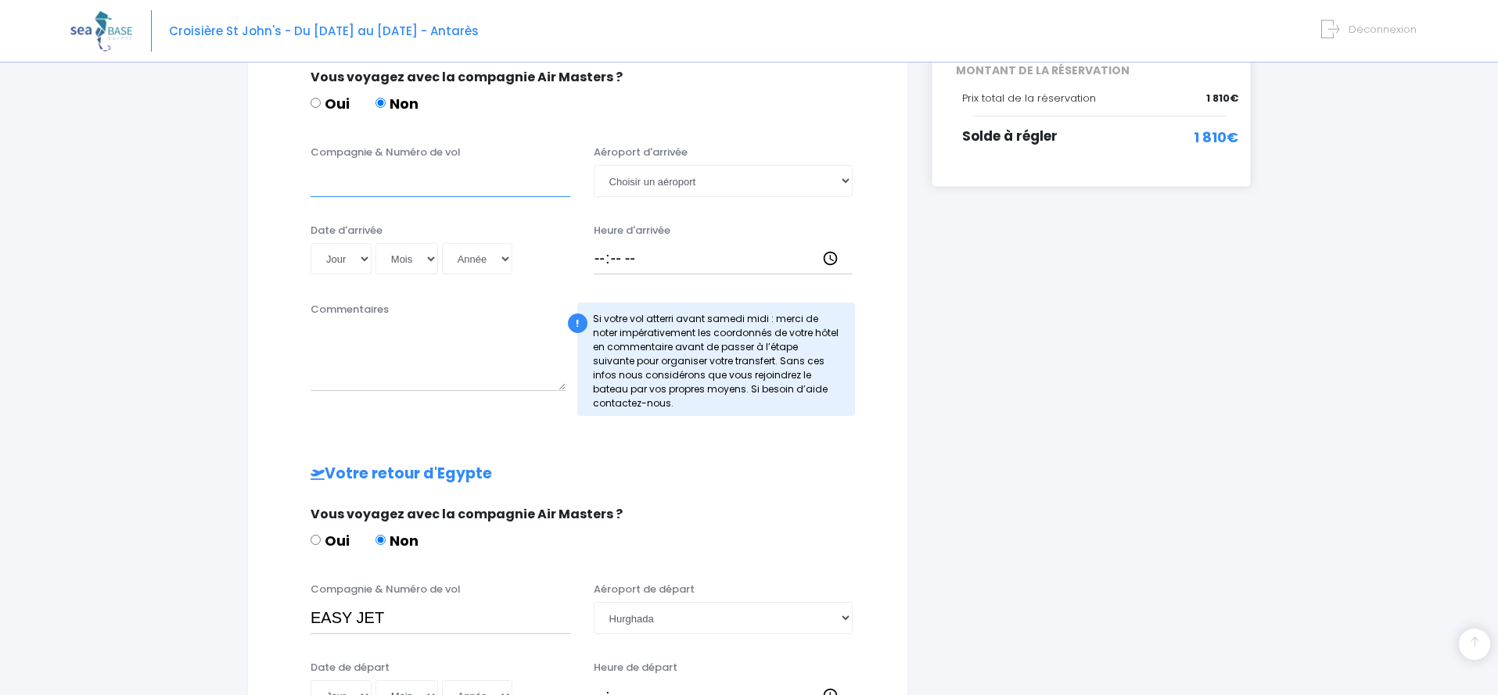
click at [432, 185] on input "Compagnie & Numéro de vol" at bounding box center [440, 180] width 260 height 31
type input "EASY JET"
click at [594, 165] on select "Choisir un aéroport Hurghada Marsa Alam" at bounding box center [724, 180] width 260 height 31
select select "Hurghada"
click option "Hurghada" at bounding box center [0, 0] width 0 height 0
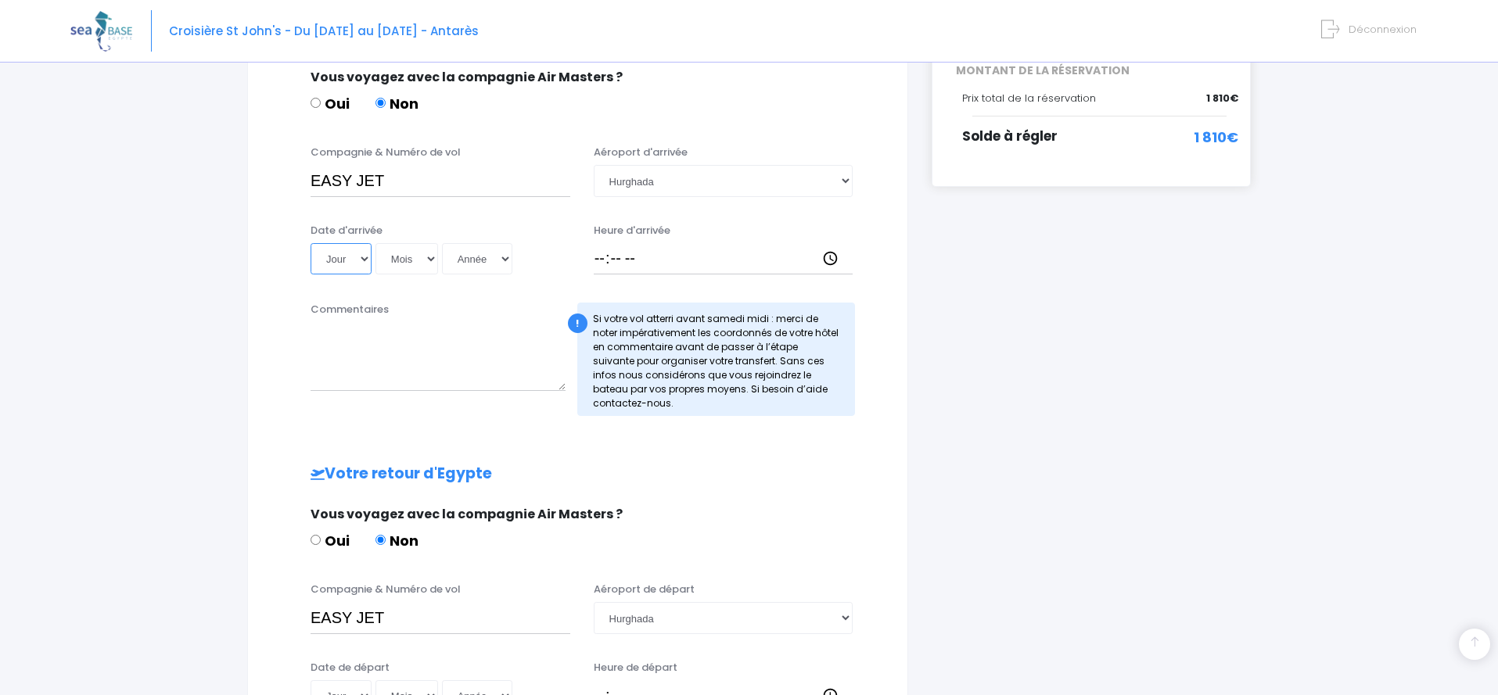
click at [310, 243] on select "Jour 01 02 03 04 05 06 07 08 09 10 11 12 13 14 15 16 17 18 19 20 21 22 23 24 25…" at bounding box center [340, 258] width 61 height 31
select select "06"
click option "06" at bounding box center [0, 0] width 0 height 0
click at [375, 243] on select "Mois 01 02 03 04 05 06 07 08 09 10 11 12" at bounding box center [406, 258] width 63 height 31
select select "12"
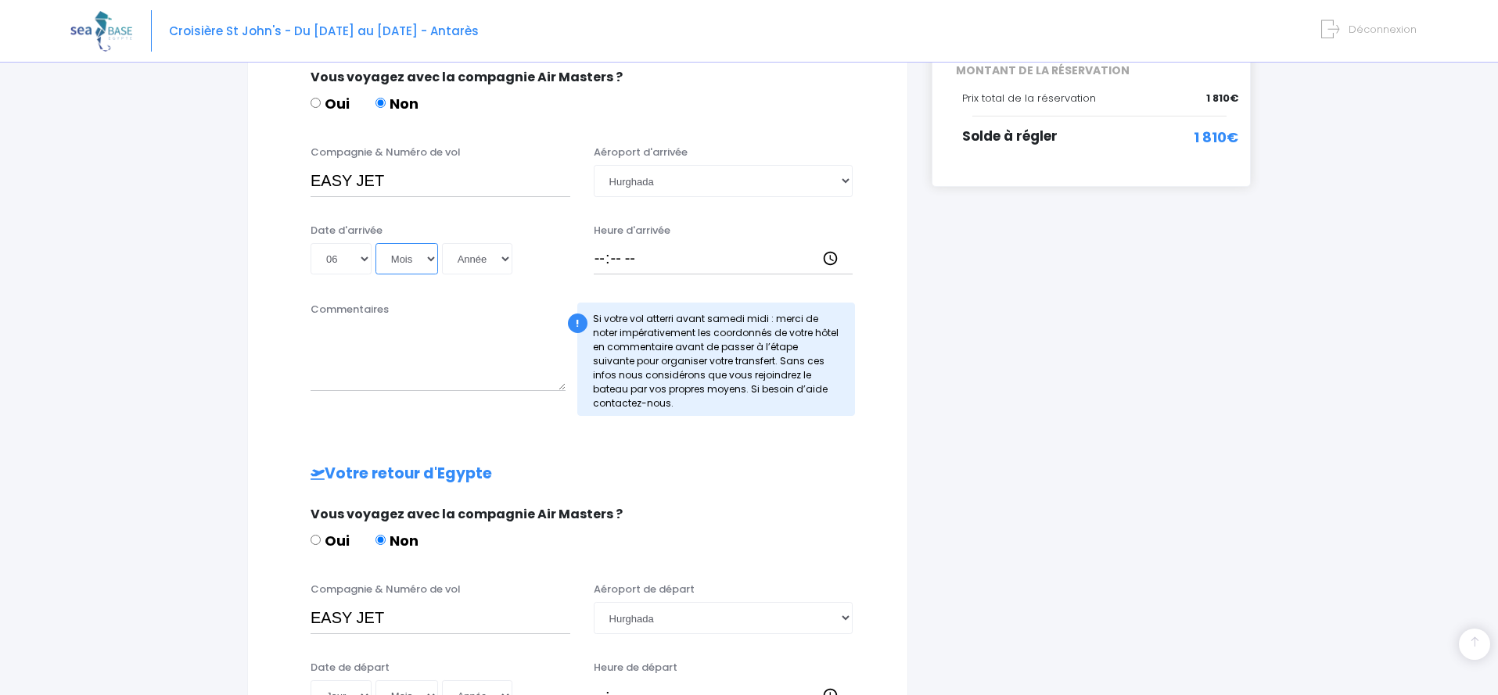
click option "12" at bounding box center [0, 0] width 0 height 0
click at [442, 243] on select "Année 2045 2044 2043 2042 2041 2040 2039 2038 2037 2036 2035 2034 2033 2032 203…" at bounding box center [477, 258] width 70 height 31
select select "2025"
click option "2025" at bounding box center [0, 0] width 0 height 0
type input "2025-12-06"
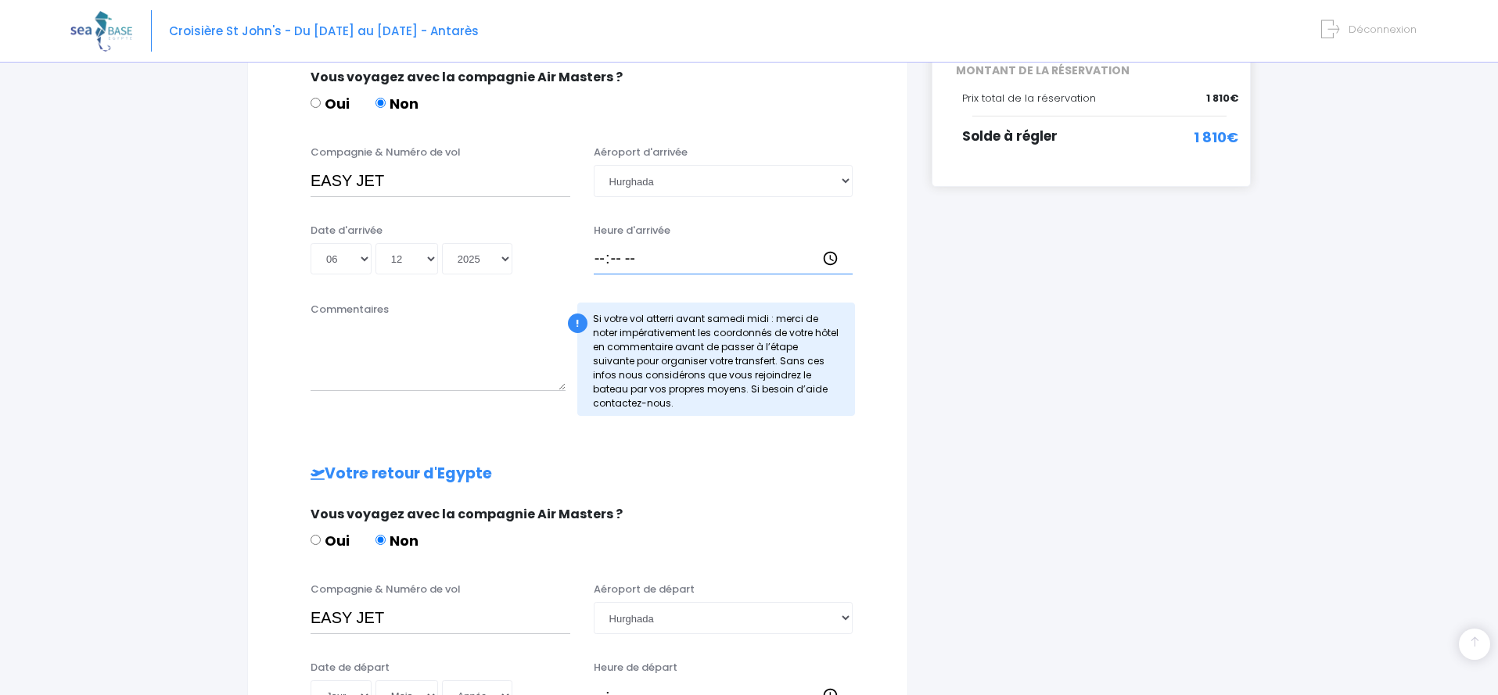
click at [601, 255] on input "Heure d'arrivée" at bounding box center [724, 258] width 260 height 31
click at [411, 183] on input "EASY JET" at bounding box center [440, 180] width 260 height 31
type input "EASY JET EJU4691"
click at [601, 260] on input "Heure d'arrivée" at bounding box center [724, 258] width 260 height 31
type input "17:15"
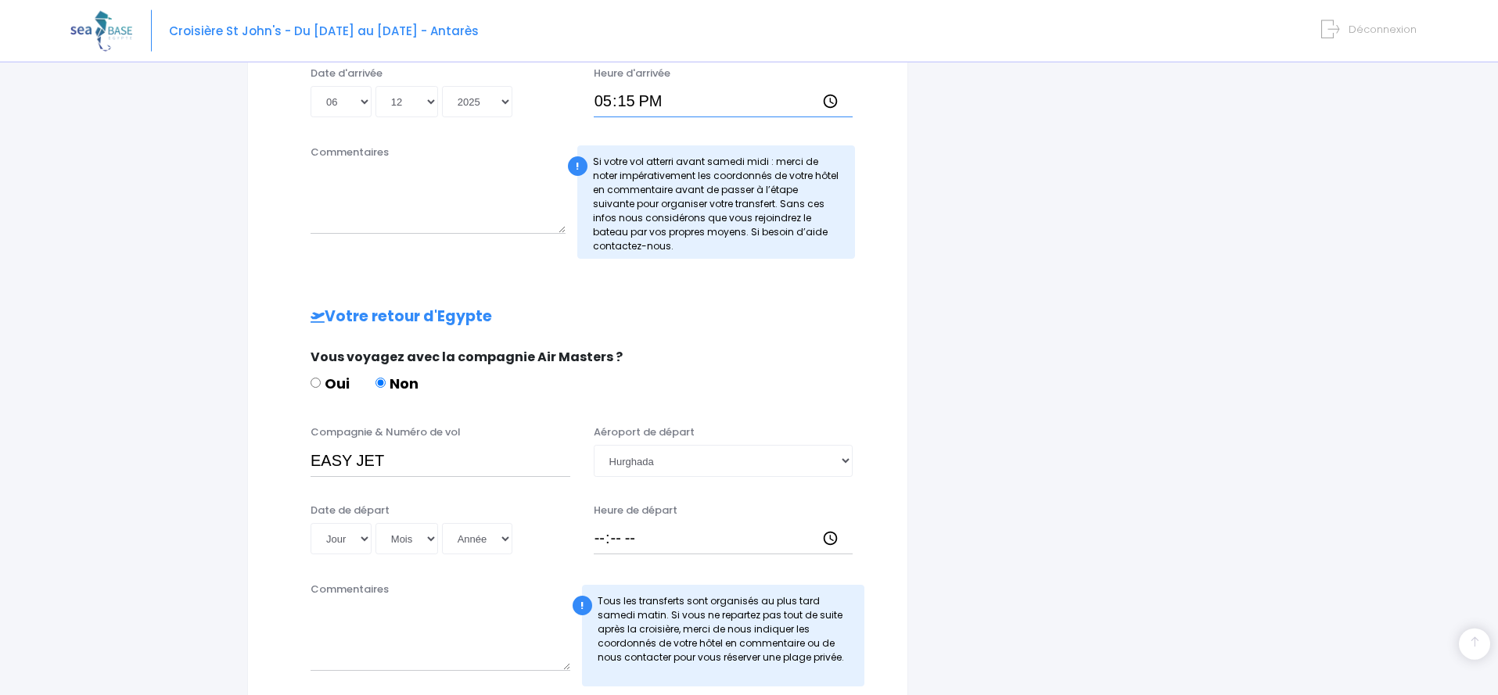
scroll to position [519, 0]
click at [466, 227] on textarea "Commentaires" at bounding box center [437, 197] width 255 height 69
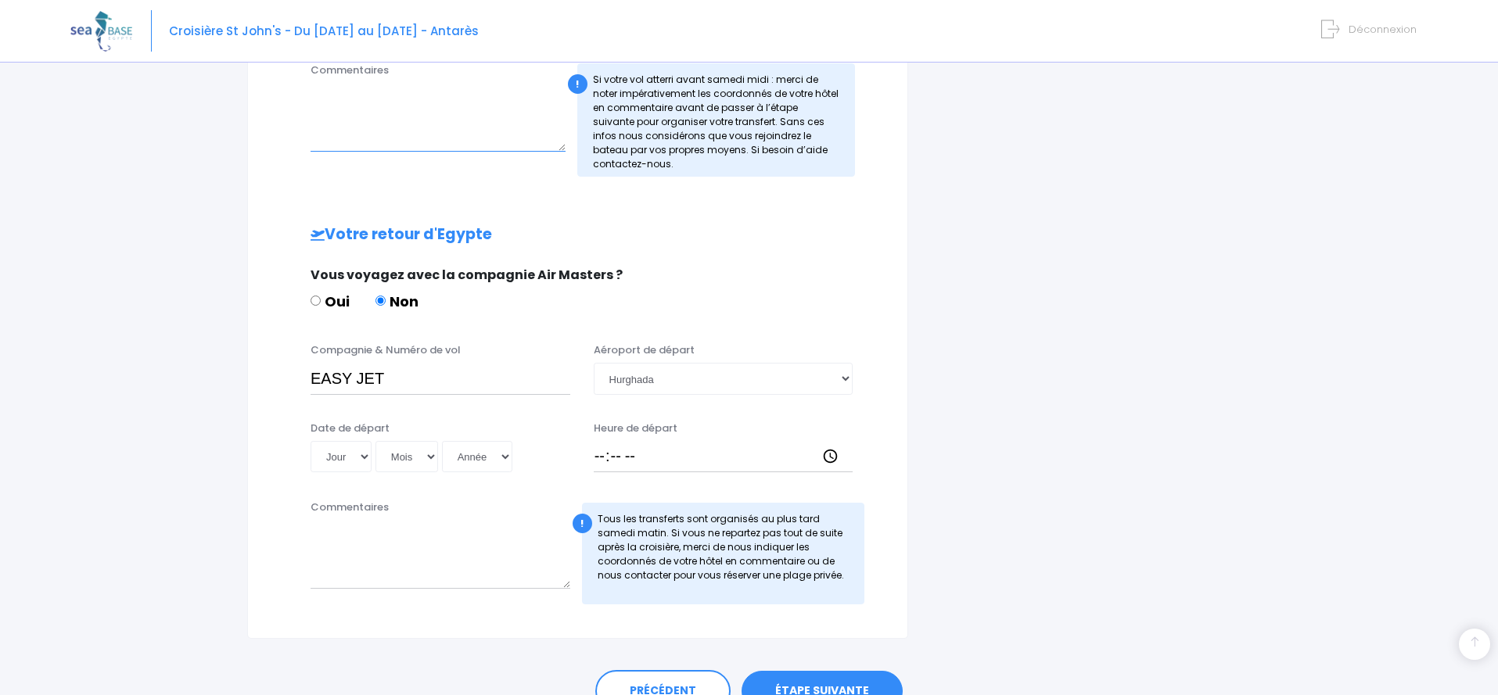
scroll to position [679, 0]
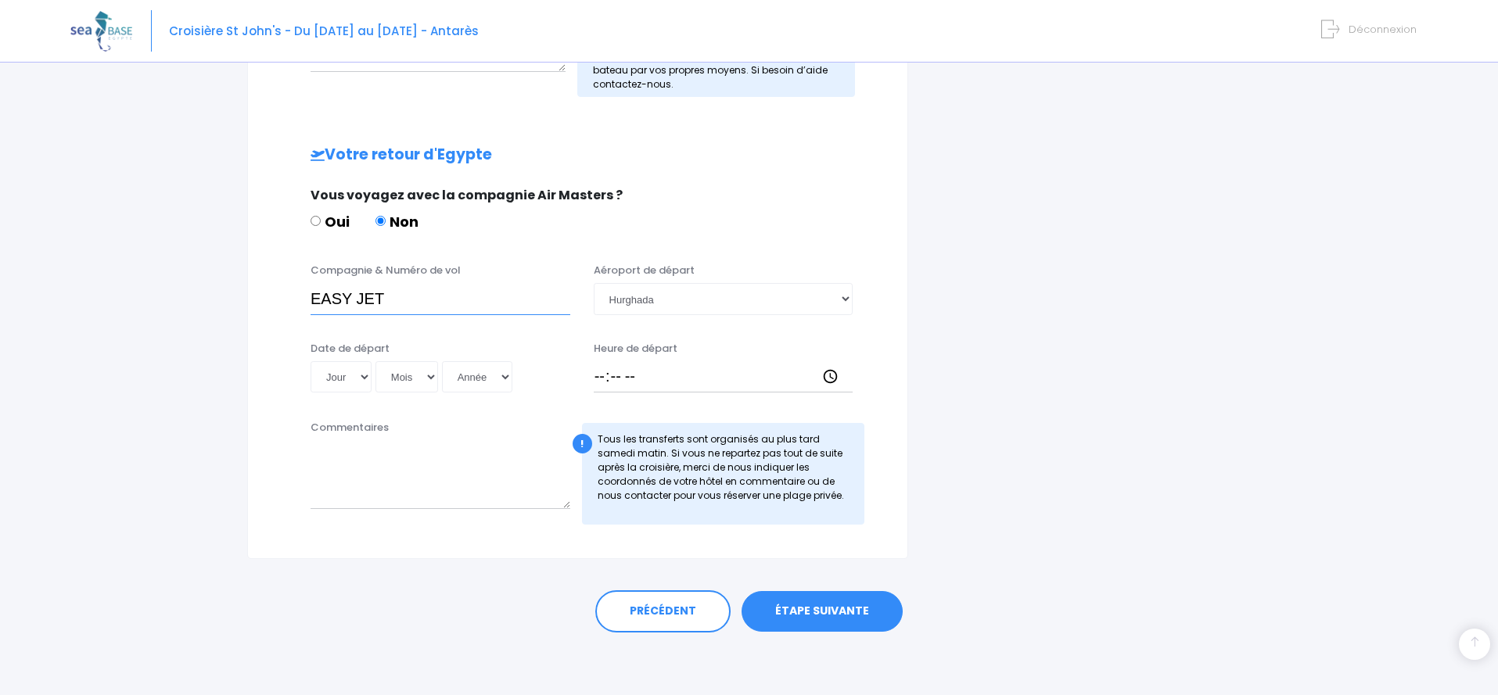
click at [503, 302] on input "EASY JET" at bounding box center [440, 298] width 260 height 31
click at [422, 299] on input "EASY JET EJU4692" at bounding box center [440, 298] width 260 height 31
type input "EASY JET EJU 4692"
click at [310, 361] on select "Jour 01 02 03 04 05 06 07 08 09 10 11 12 13 14 15 16 17 18 19 20 21 22 23 24 25…" at bounding box center [340, 376] width 61 height 31
click option "18" at bounding box center [0, 0] width 0 height 0
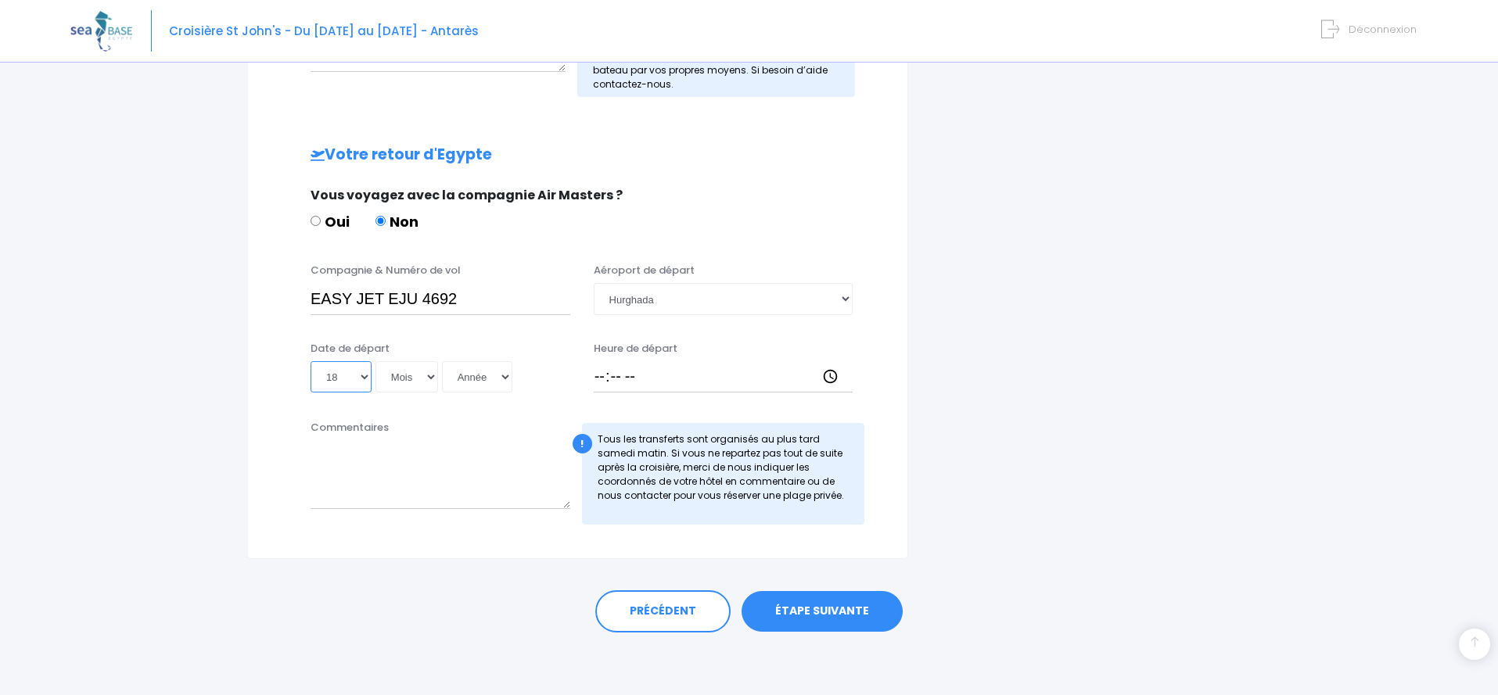
click at [310, 361] on select "Jour 01 02 03 04 05 06 07 08 09 10 11 12 13 14 15 16 17 18 19 20 21 22 23 24 25…" at bounding box center [340, 376] width 61 height 31
select select "13"
click option "13" at bounding box center [0, 0] width 0 height 0
click at [375, 361] on select "Mois 01 02 03 04 05 06 07 08 09 10 11 12" at bounding box center [406, 376] width 63 height 31
select select "12"
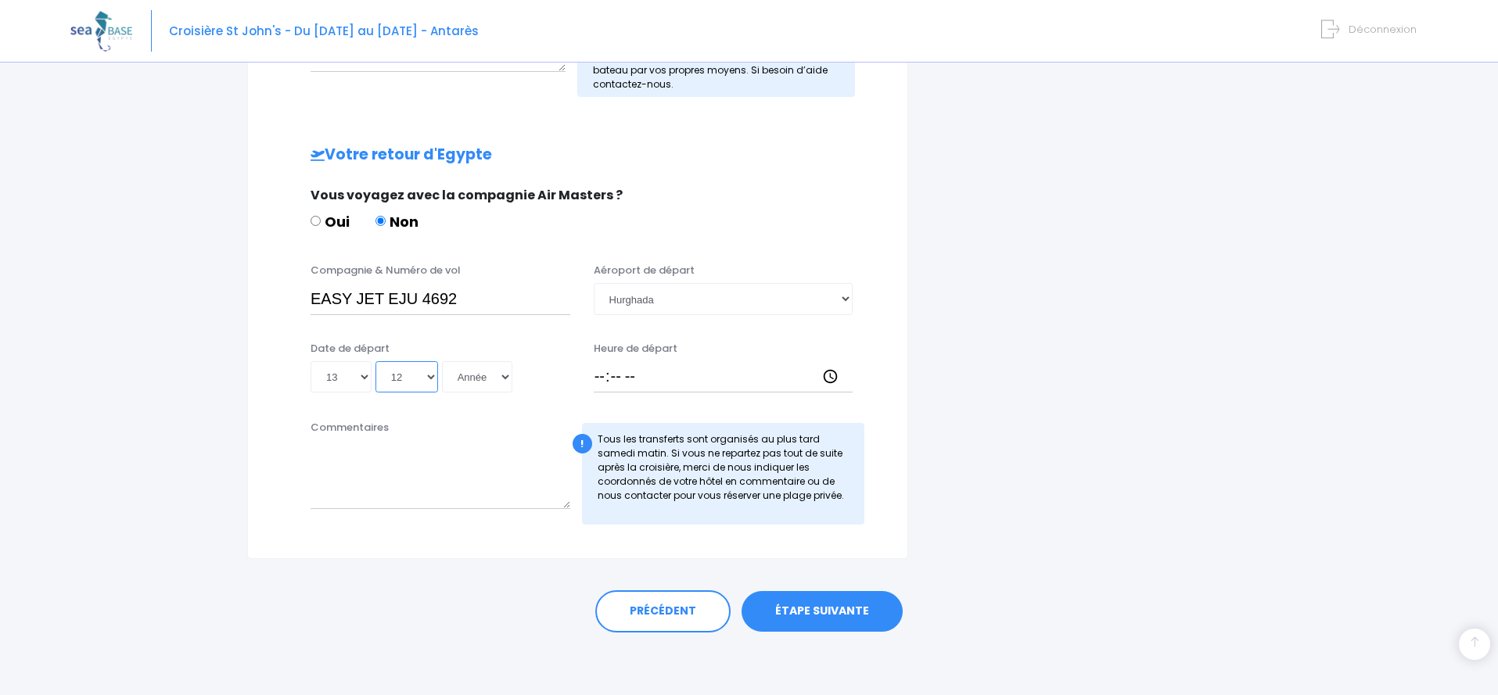
click option "12" at bounding box center [0, 0] width 0 height 0
click at [442, 361] on select "Année 2045 2044 2043 2042 2041 2040 2039 2038 2037 2036 2035 2034 2033 2032 203…" at bounding box center [477, 376] width 70 height 31
select select "2025"
click option "2025" at bounding box center [0, 0] width 0 height 0
type input "2025-12-13"
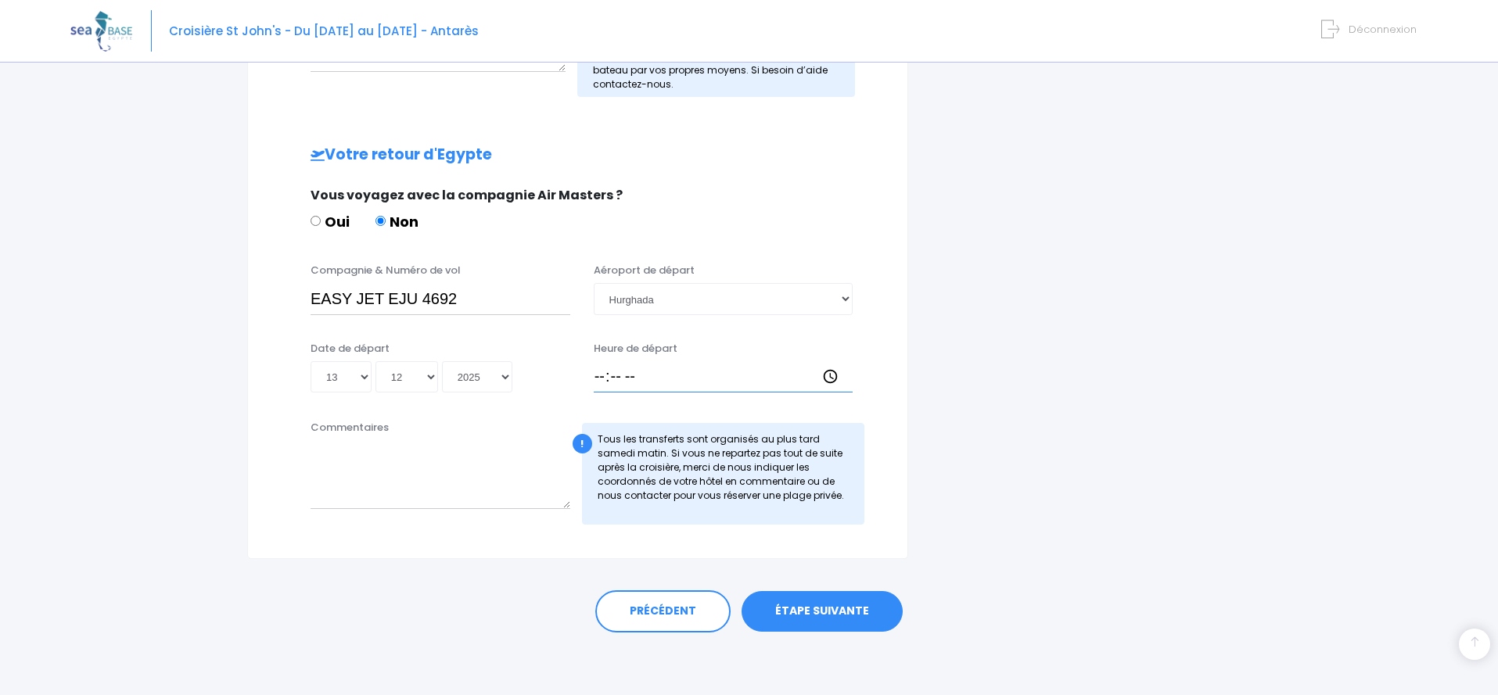
click at [595, 375] on input "Heure de départ" at bounding box center [724, 376] width 260 height 31
type input "18:10"
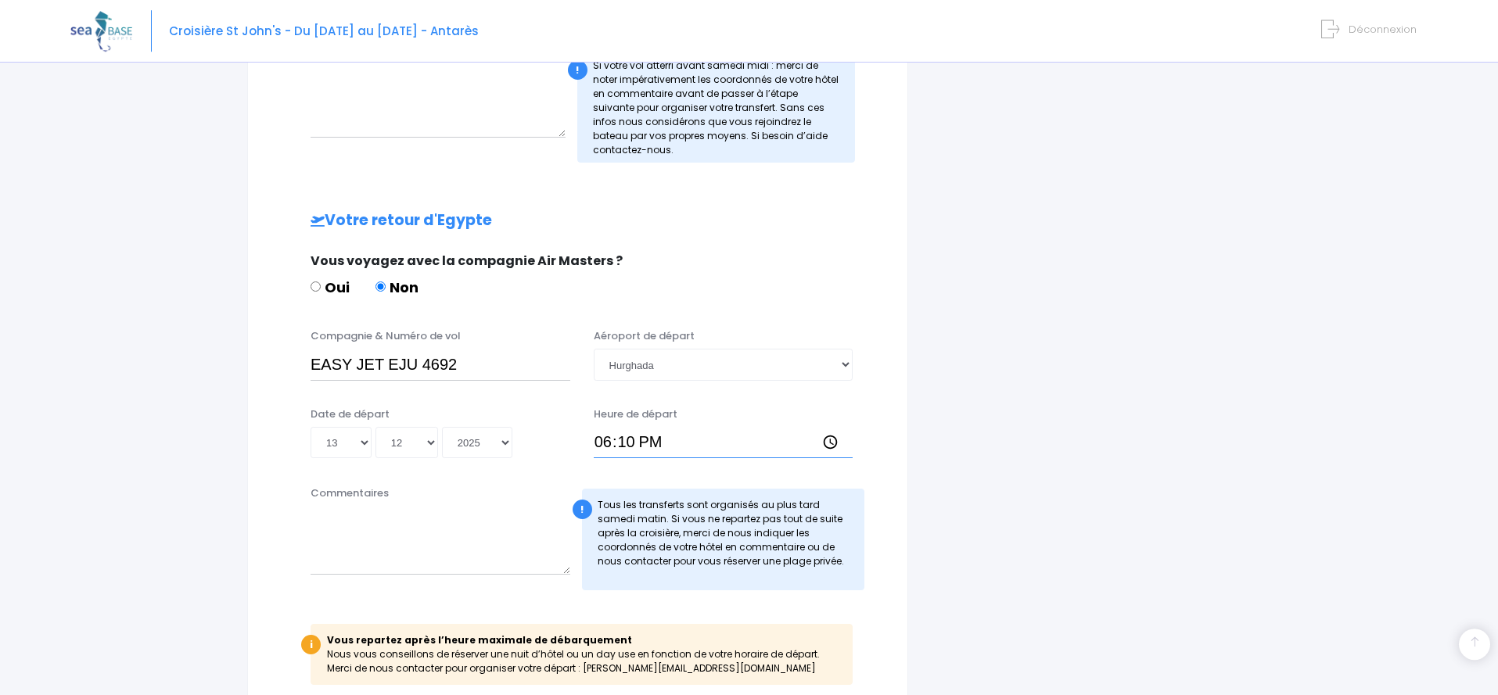
scroll to position [773, 0]
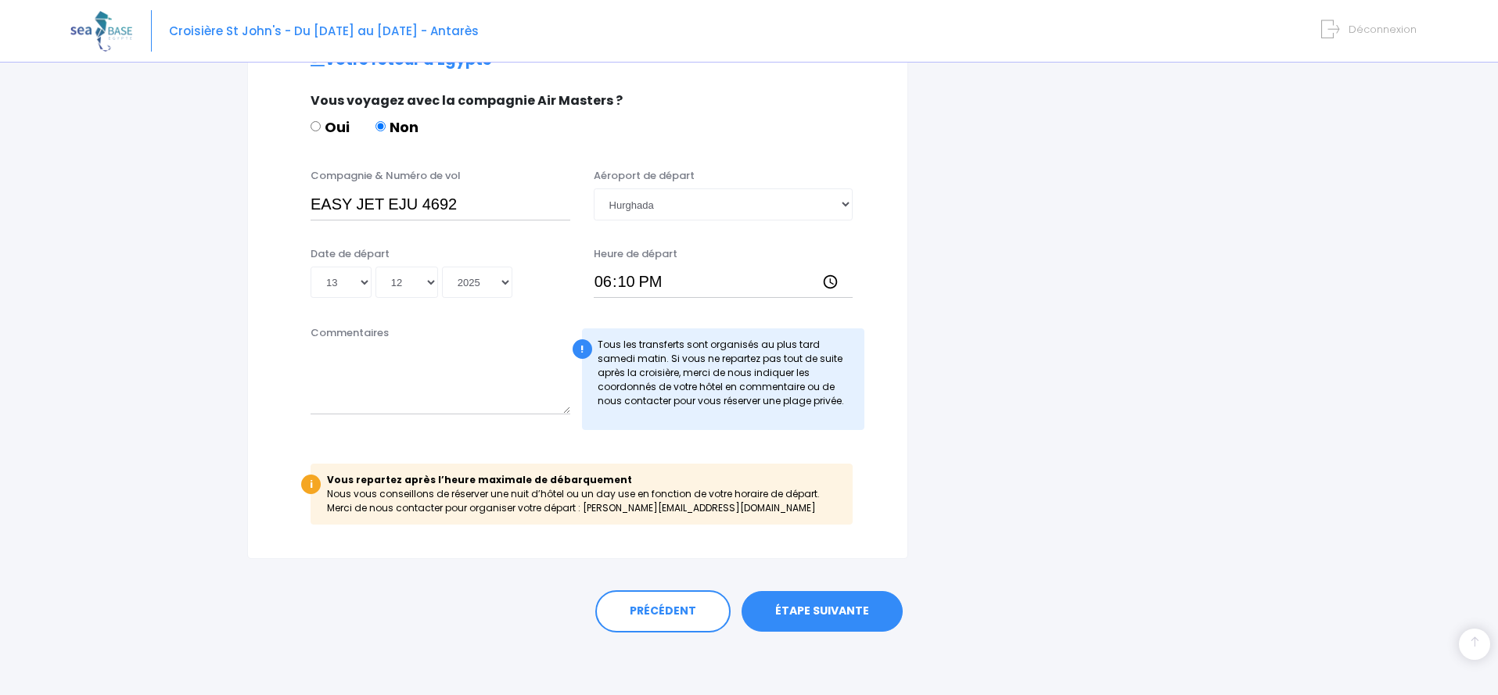
click at [803, 608] on link "ÉTAPE SUIVANTE" at bounding box center [821, 611] width 161 height 41
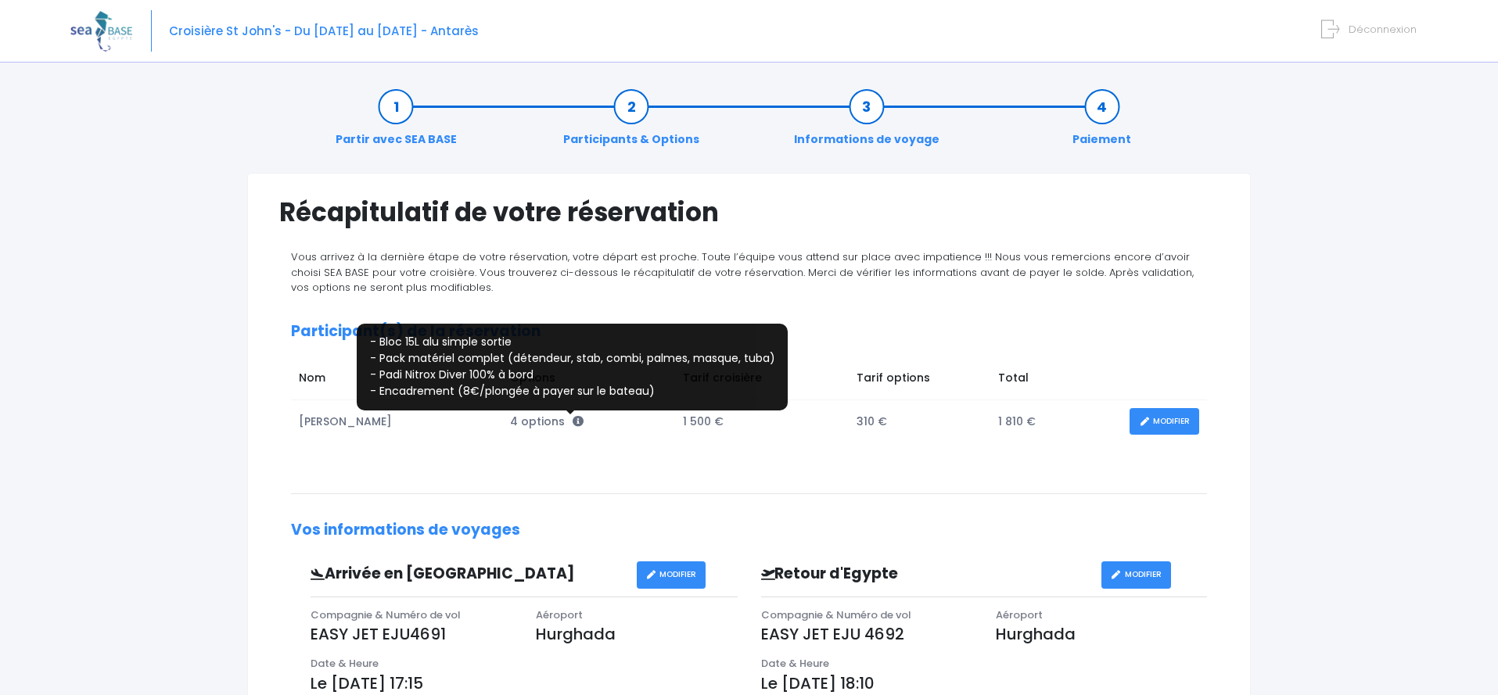
click at [572, 422] on icon at bounding box center [577, 421] width 11 height 11
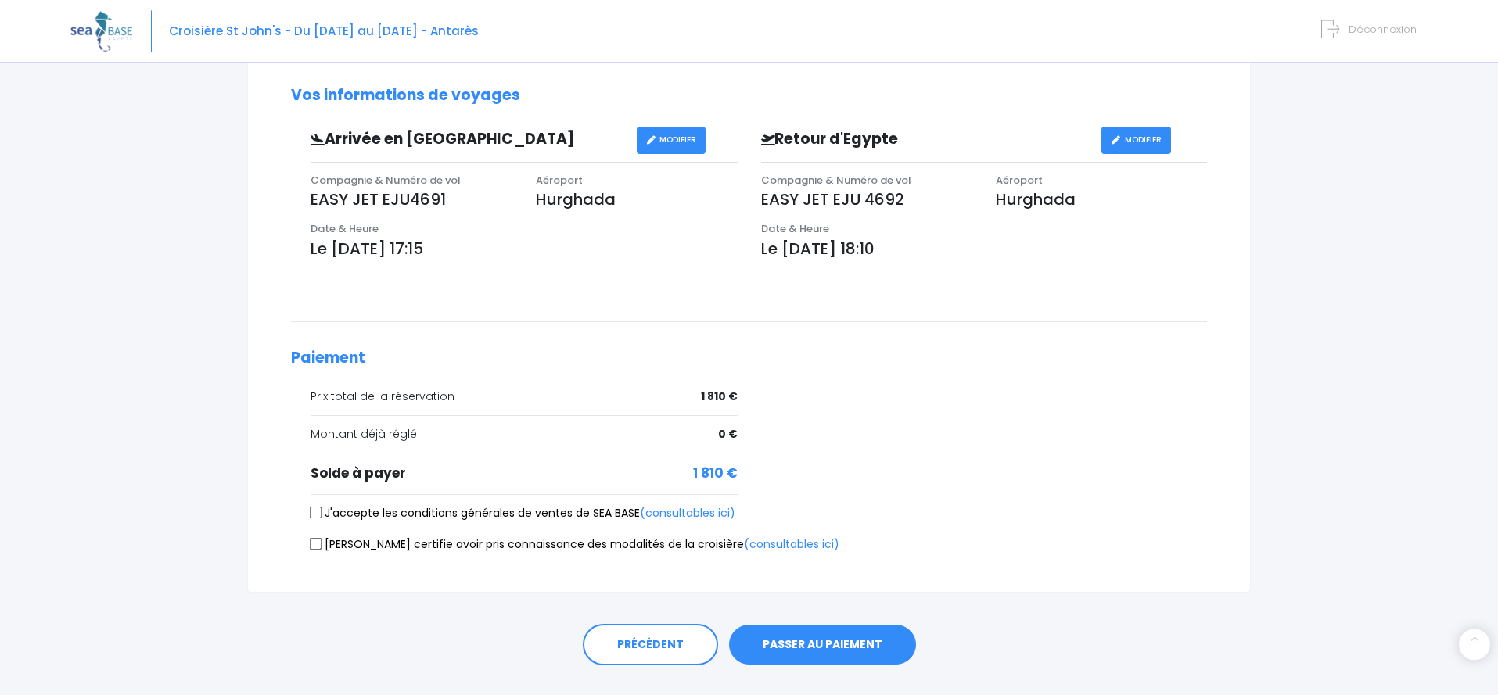
scroll to position [468, 0]
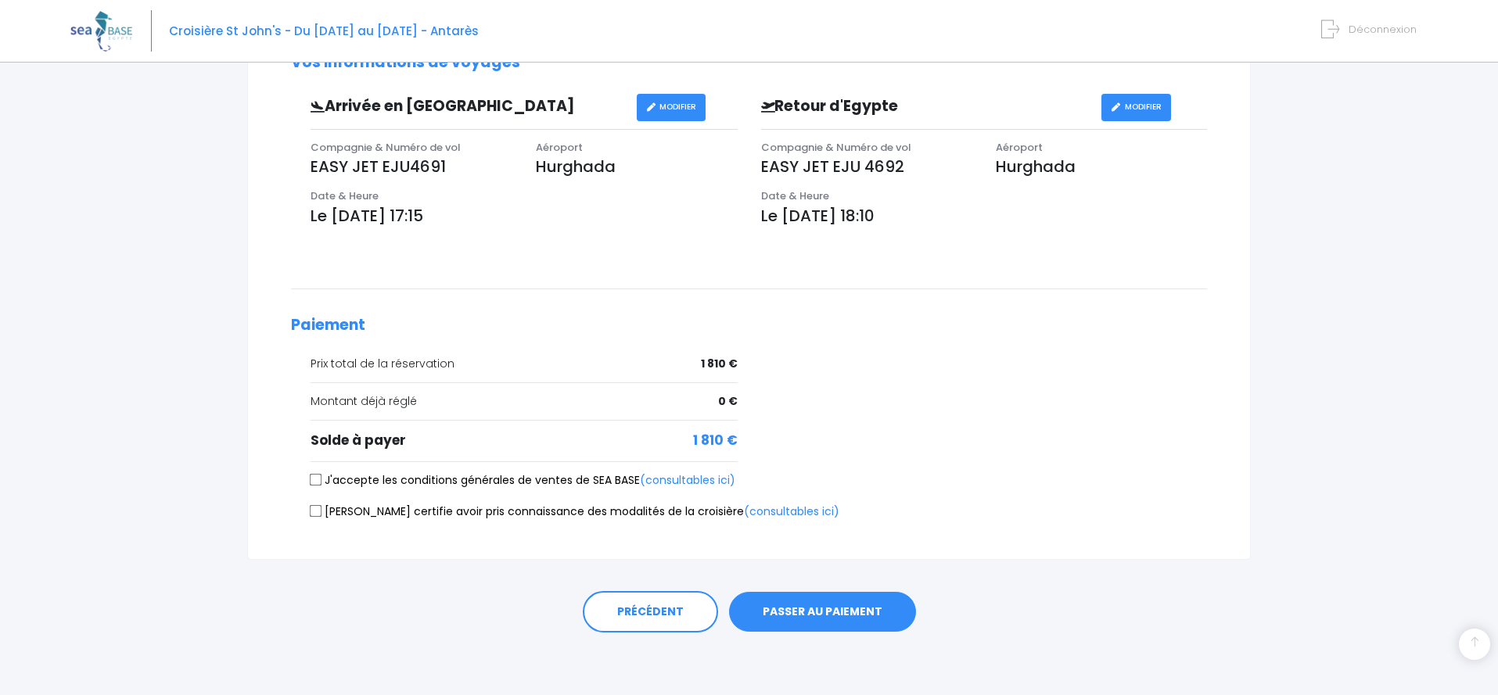
click at [315, 479] on input "J'accepte les conditions générales de ventes de SEA BASE (consultables ici)" at bounding box center [316, 480] width 13 height 13
checkbox input "true"
click at [317, 508] on input "Je certifie avoir pris connaissance des modalités de la croisière (consultables…" at bounding box center [316, 511] width 13 height 13
checkbox input "true"
click at [778, 609] on button "PASSER AU PAIEMENT" at bounding box center [822, 612] width 187 height 41
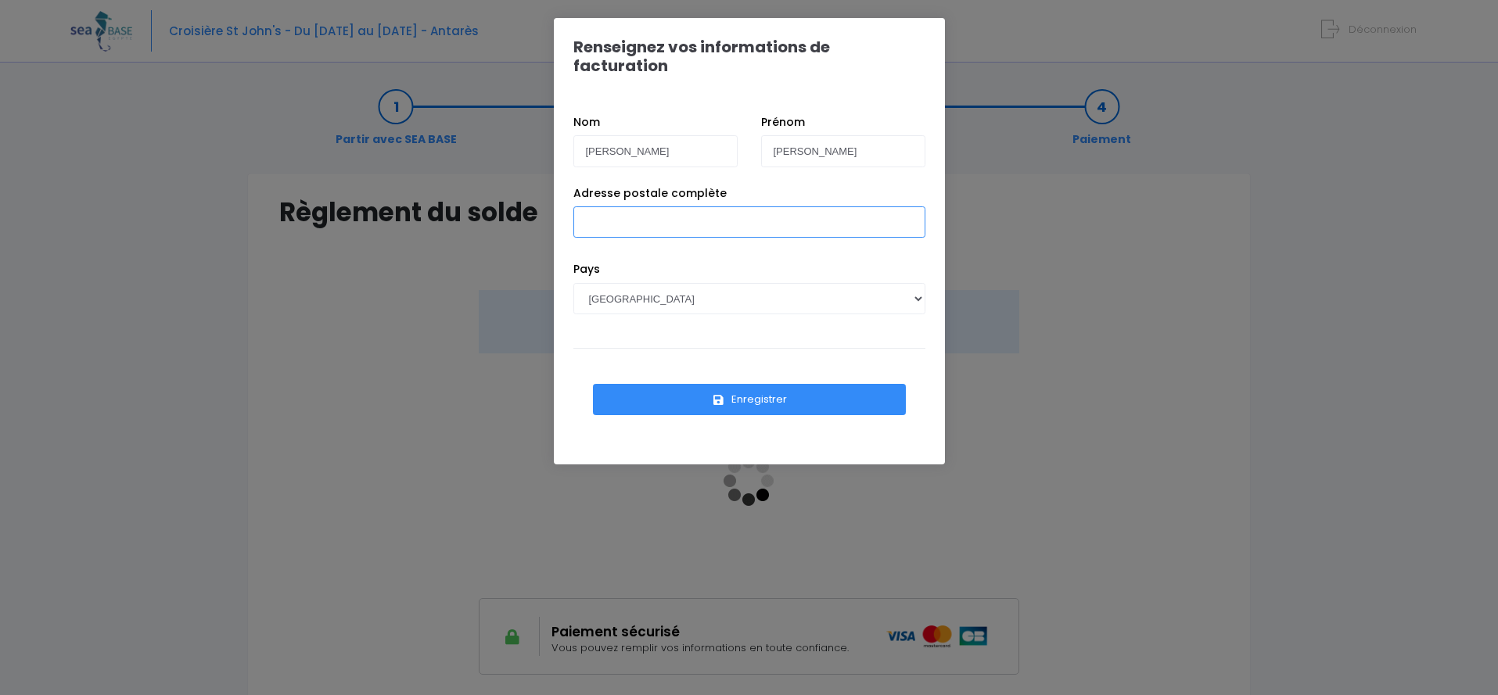
click at [655, 206] on input "Adresse postale complète" at bounding box center [749, 221] width 352 height 31
type input "13"
type input "[PERSON_NAME]"
type input "[STREET_ADDRESS]"
click at [765, 384] on button "Enregistrer" at bounding box center [749, 399] width 313 height 31
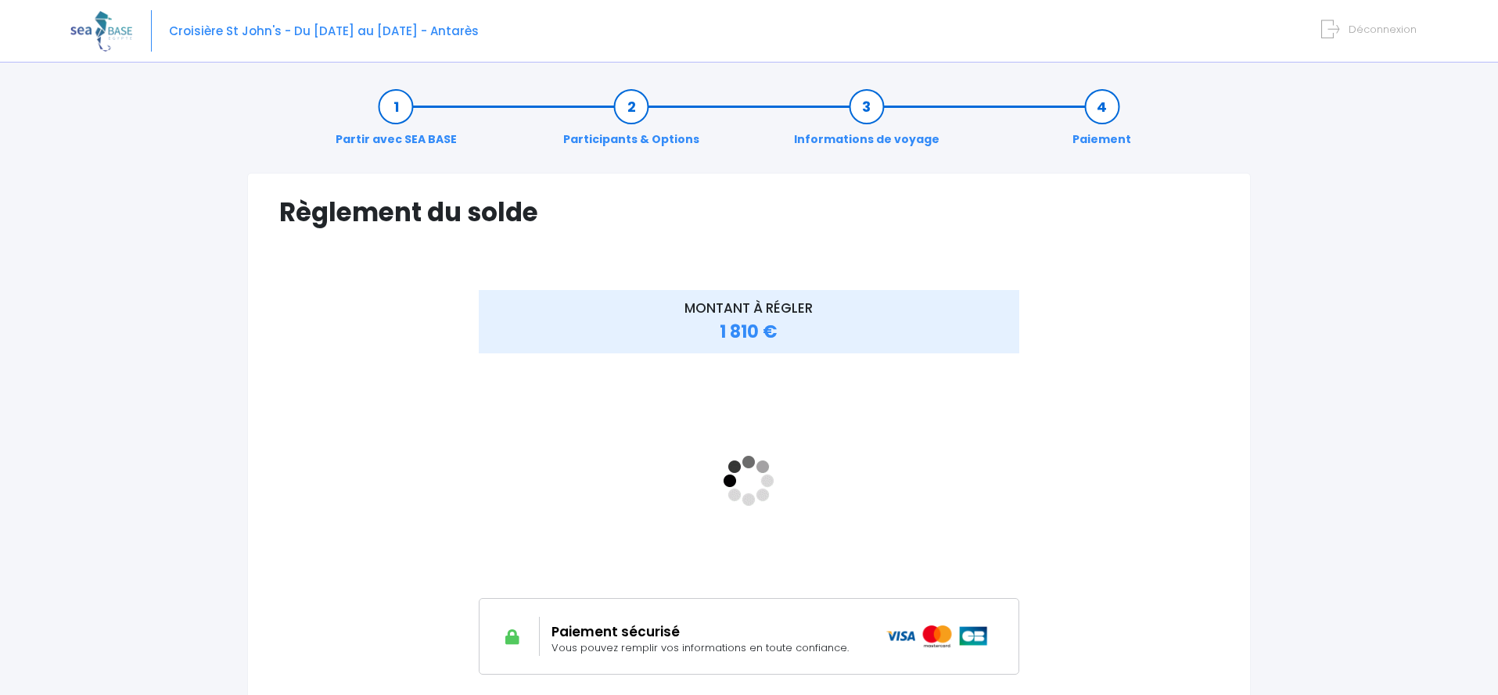
click at [752, 332] on span "1 810 €" at bounding box center [749, 332] width 58 height 24
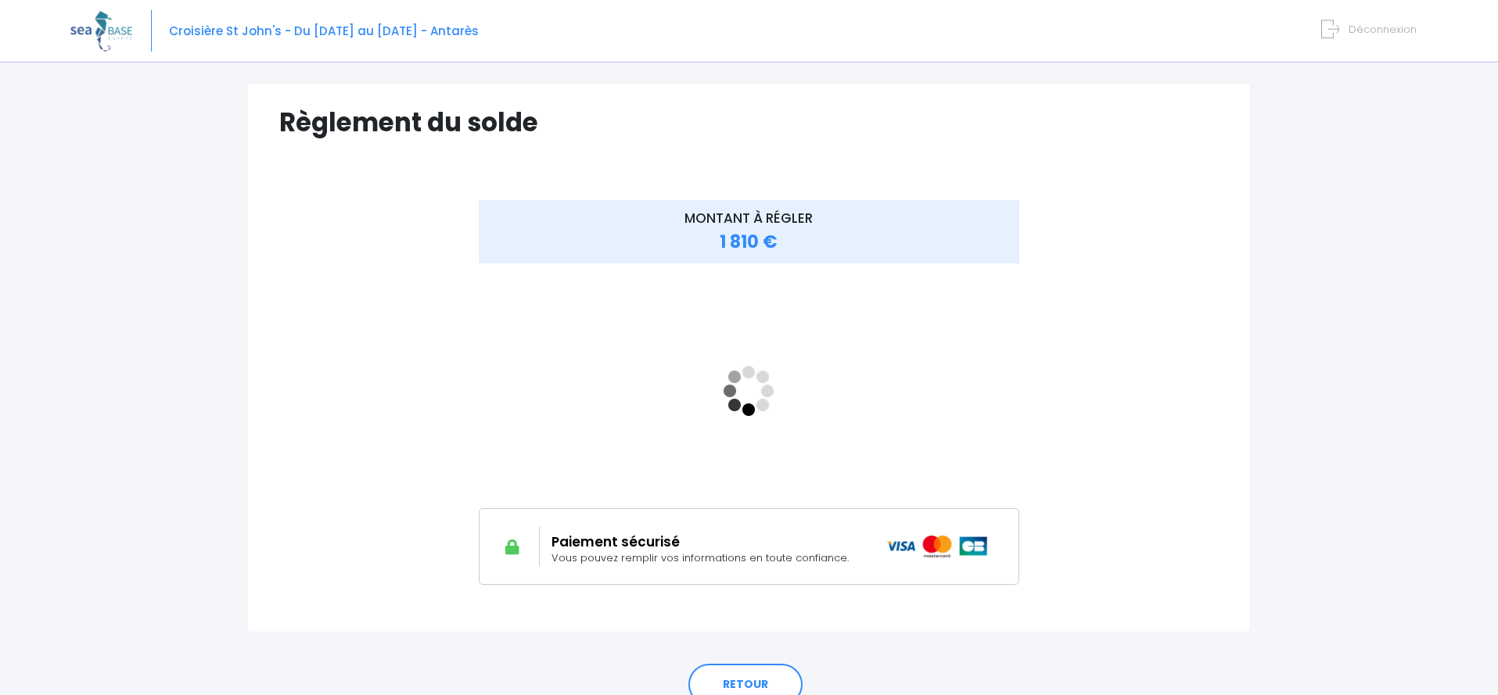
scroll to position [160, 0]
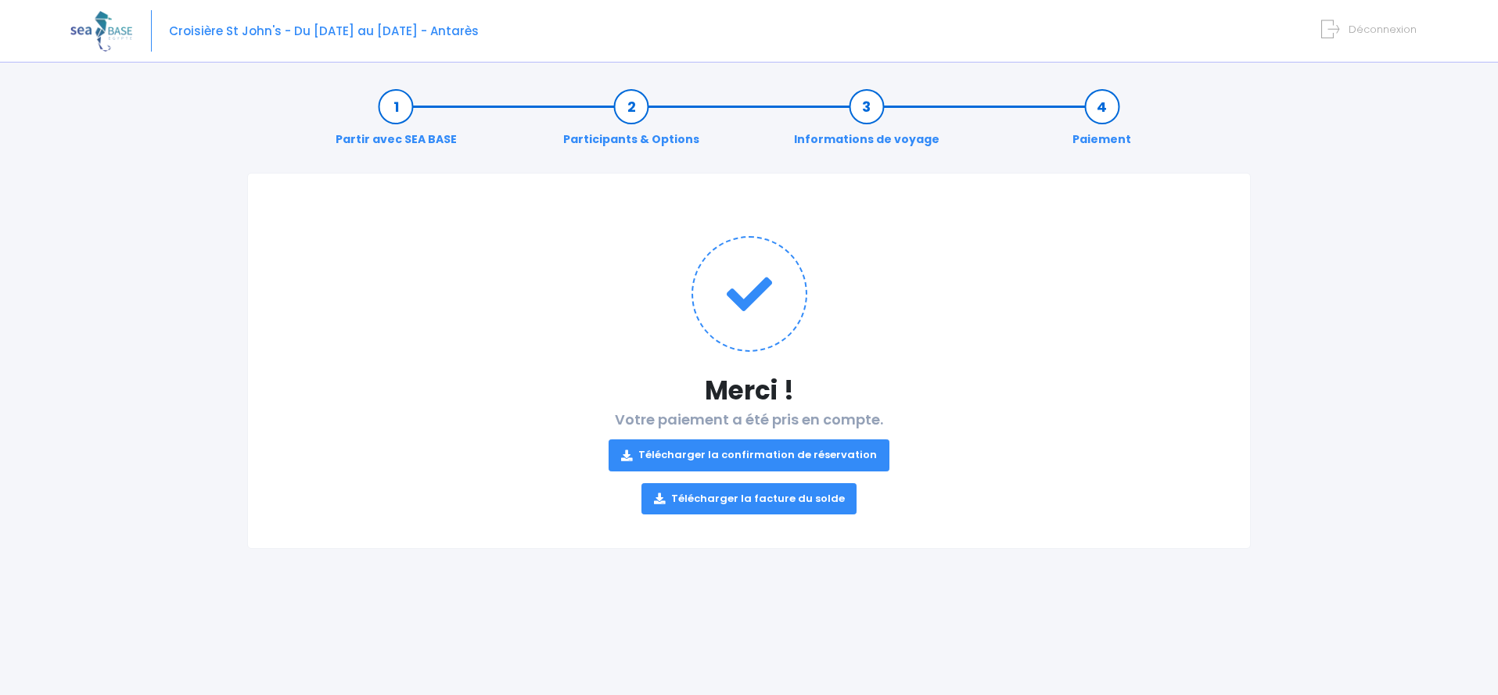
drag, startPoint x: 708, startPoint y: 454, endPoint x: 716, endPoint y: 437, distance: 19.2
click at [708, 453] on link "Télécharger la confirmation de réservation" at bounding box center [748, 455] width 281 height 31
click at [803, 503] on link "Télécharger la facture du solde" at bounding box center [749, 498] width 216 height 31
